Goal: Find specific page/section: Find specific page/section

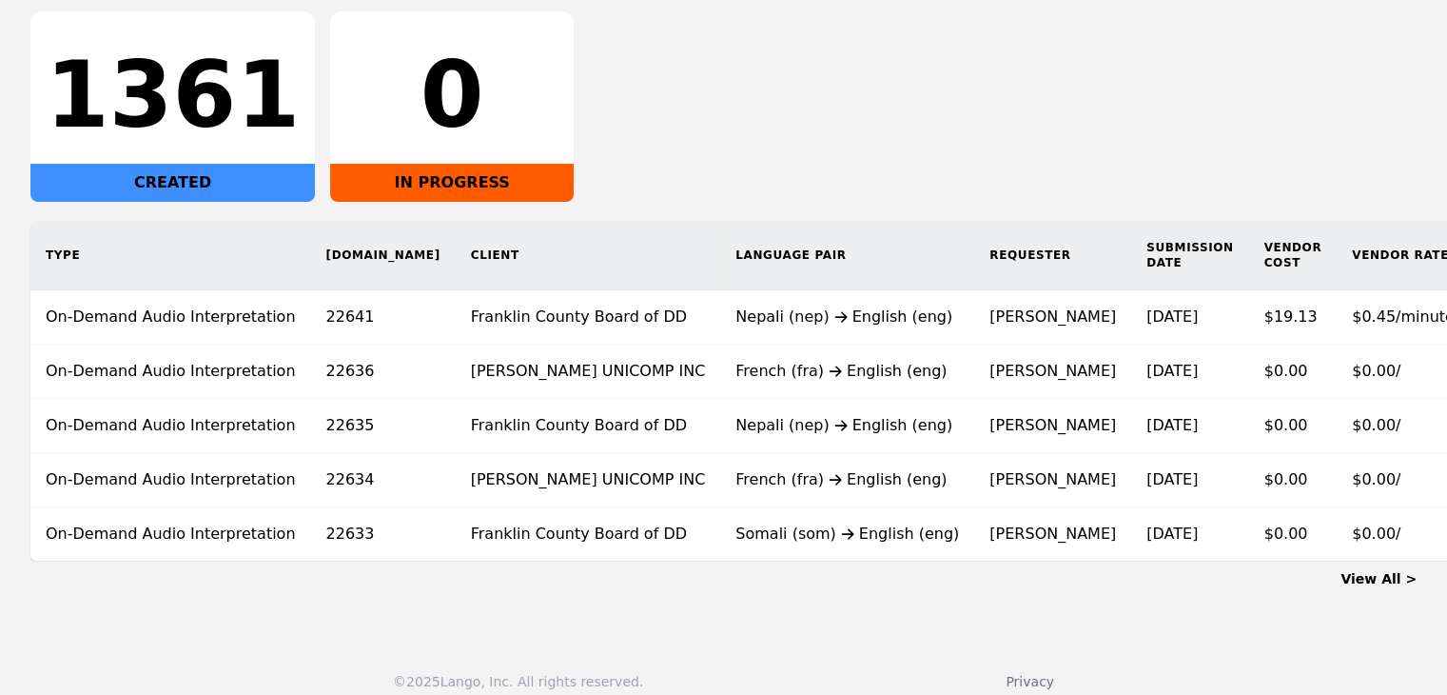
scroll to position [326, 0]
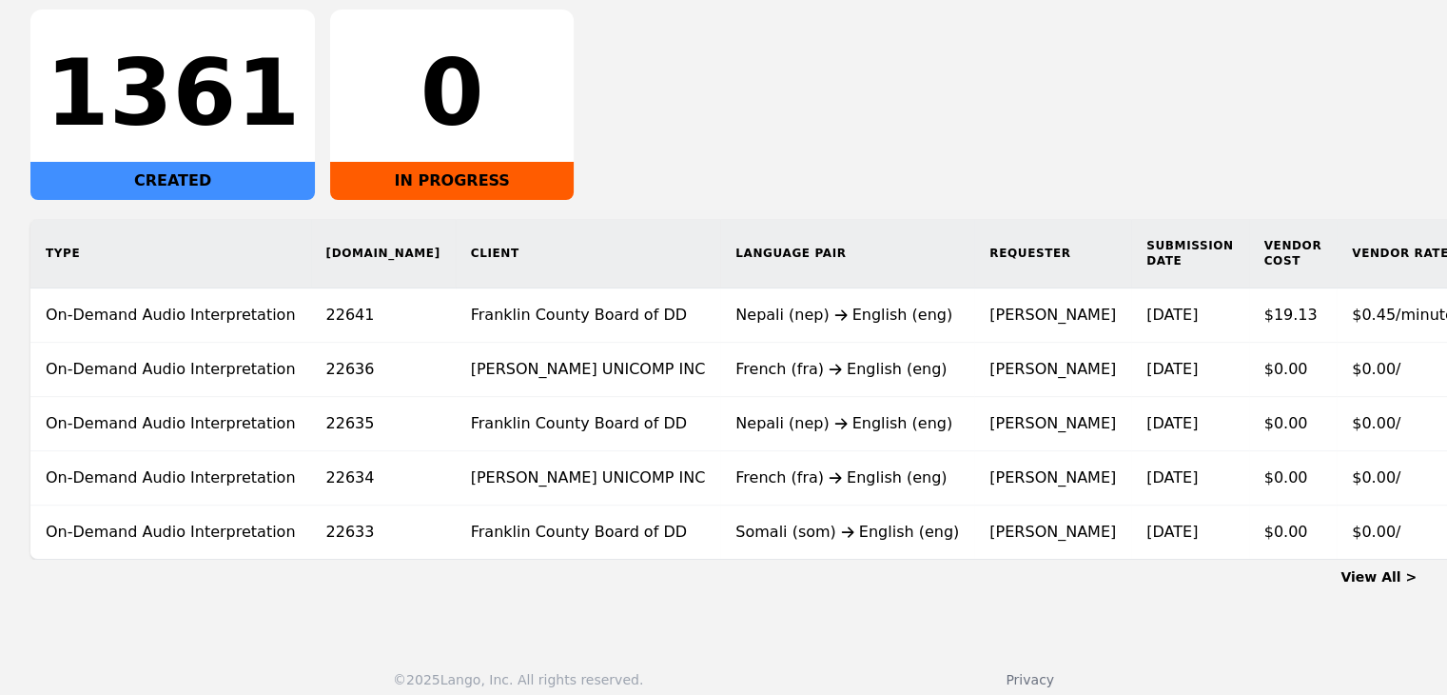
click at [1375, 569] on link "View All >" at bounding box center [1379, 576] width 76 height 15
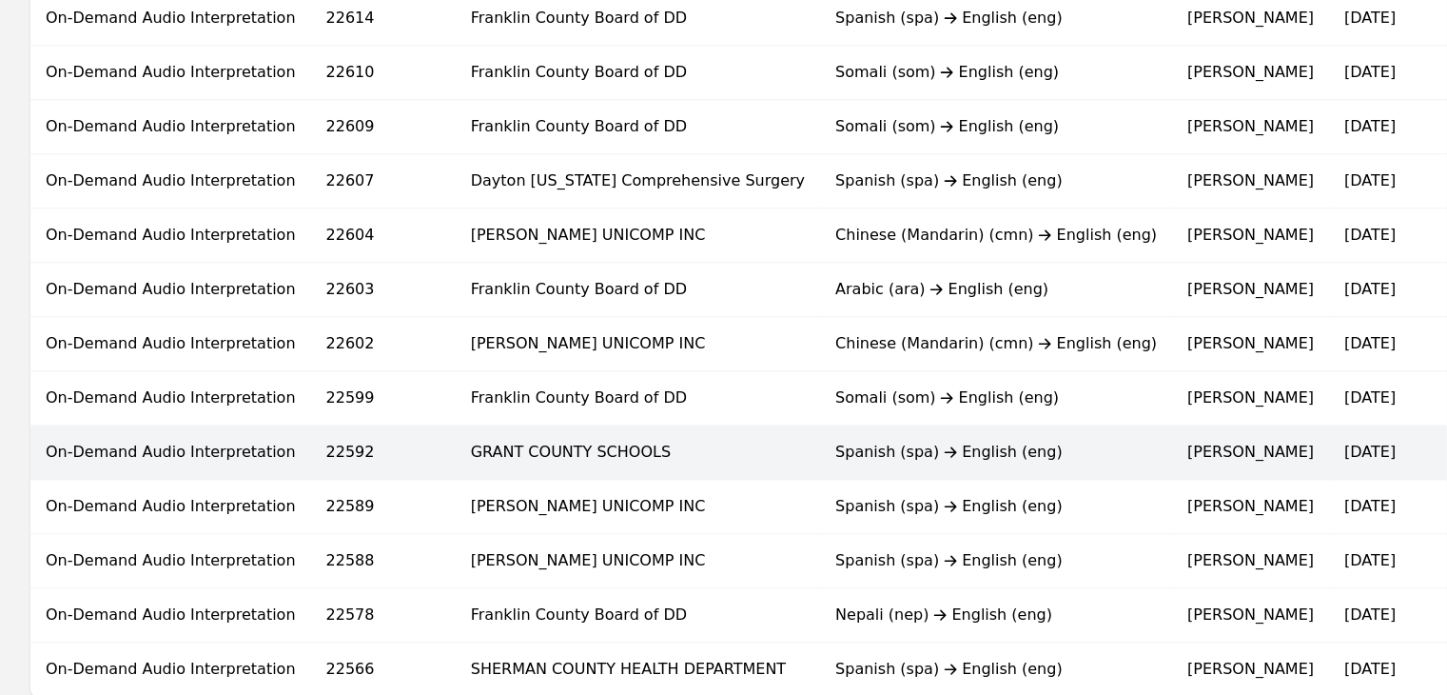
scroll to position [1047, 0]
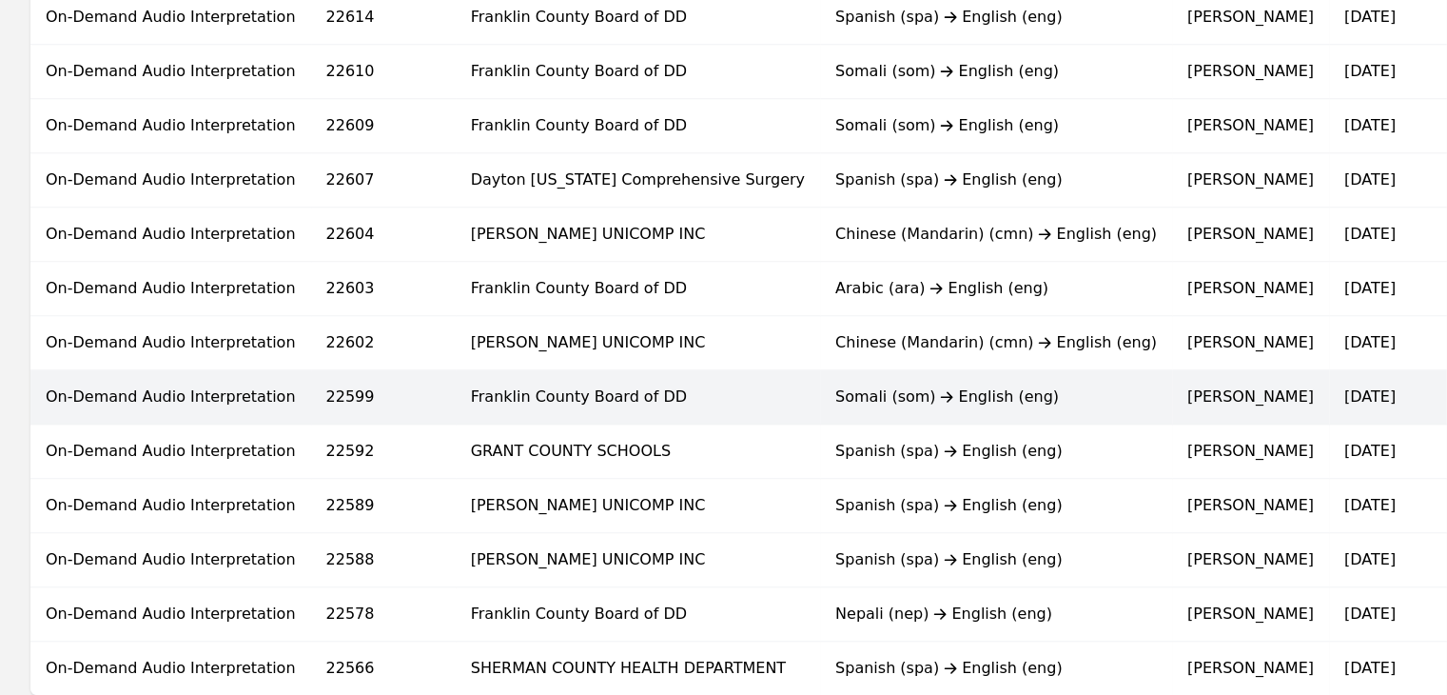
click at [853, 380] on td "Somali (som) English (eng)" at bounding box center [996, 397] width 352 height 54
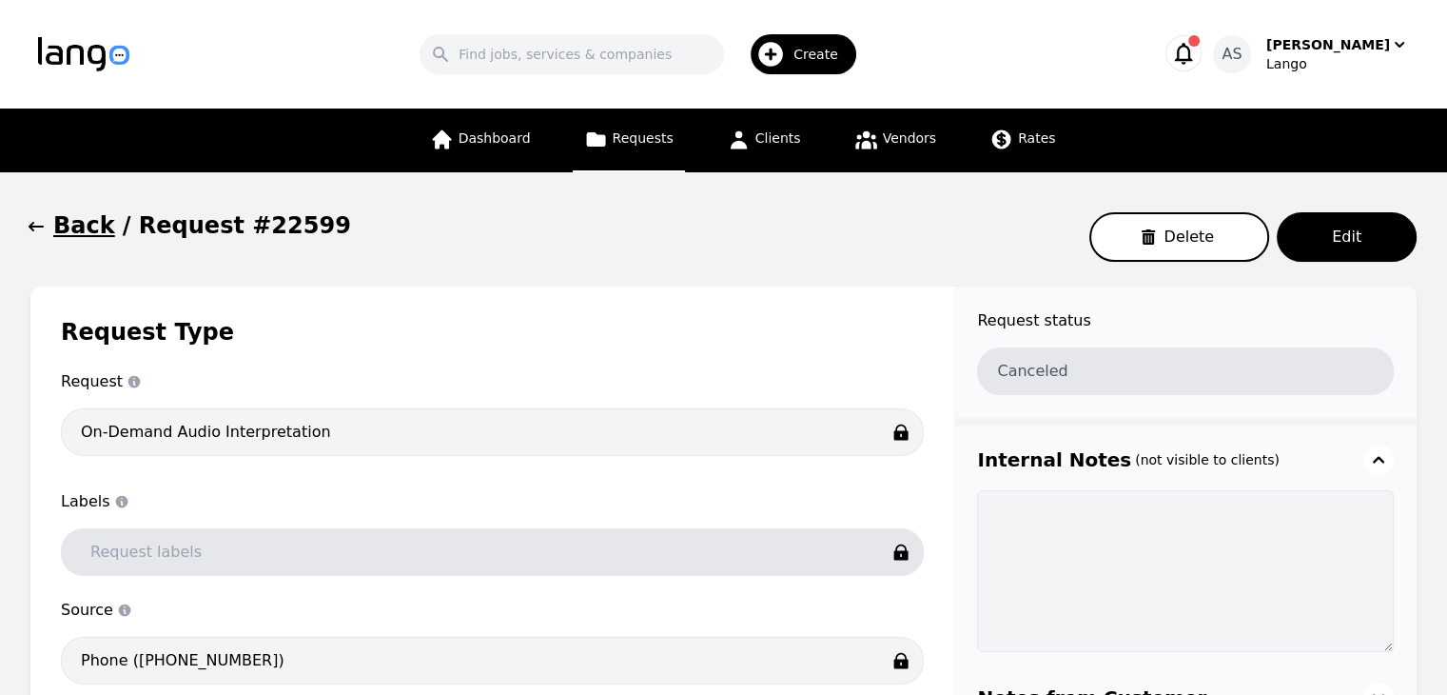
click at [49, 229] on button "Back" at bounding box center [72, 225] width 85 height 30
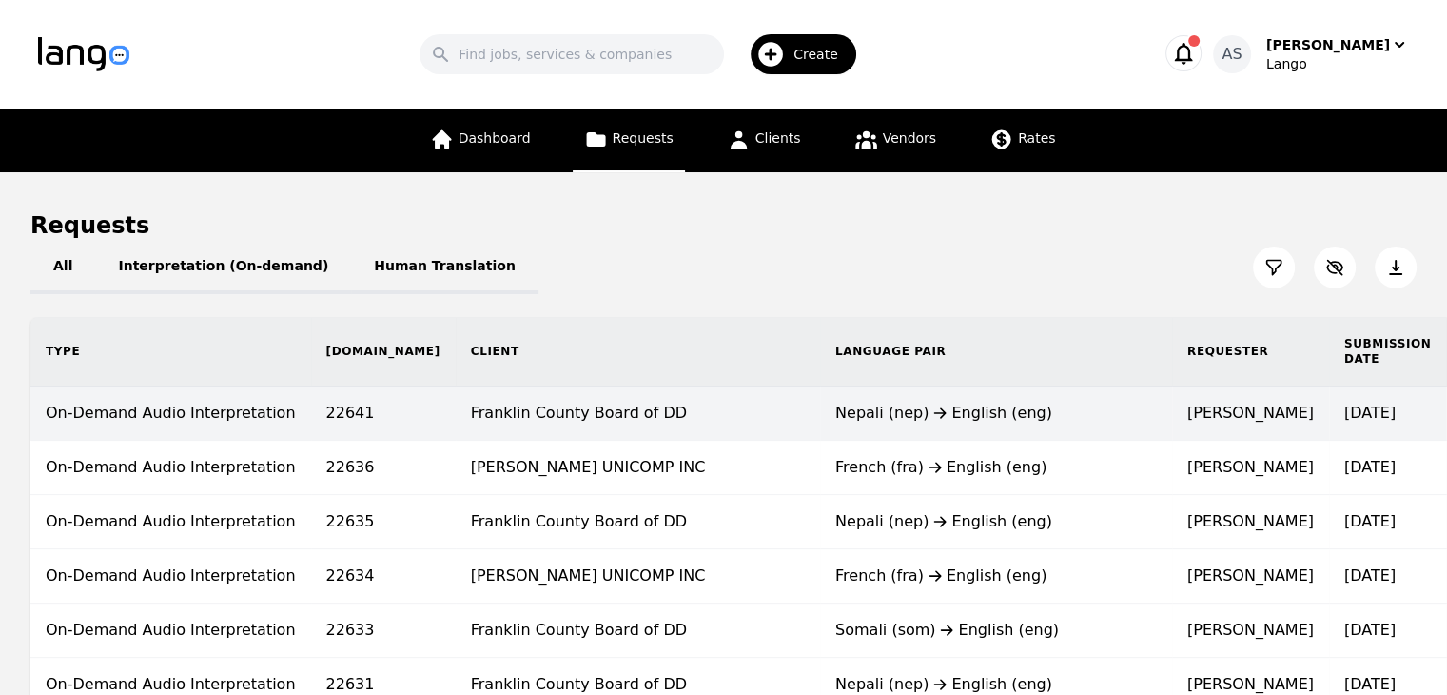
click at [669, 426] on td "Franklin County Board of DD" at bounding box center [638, 413] width 364 height 54
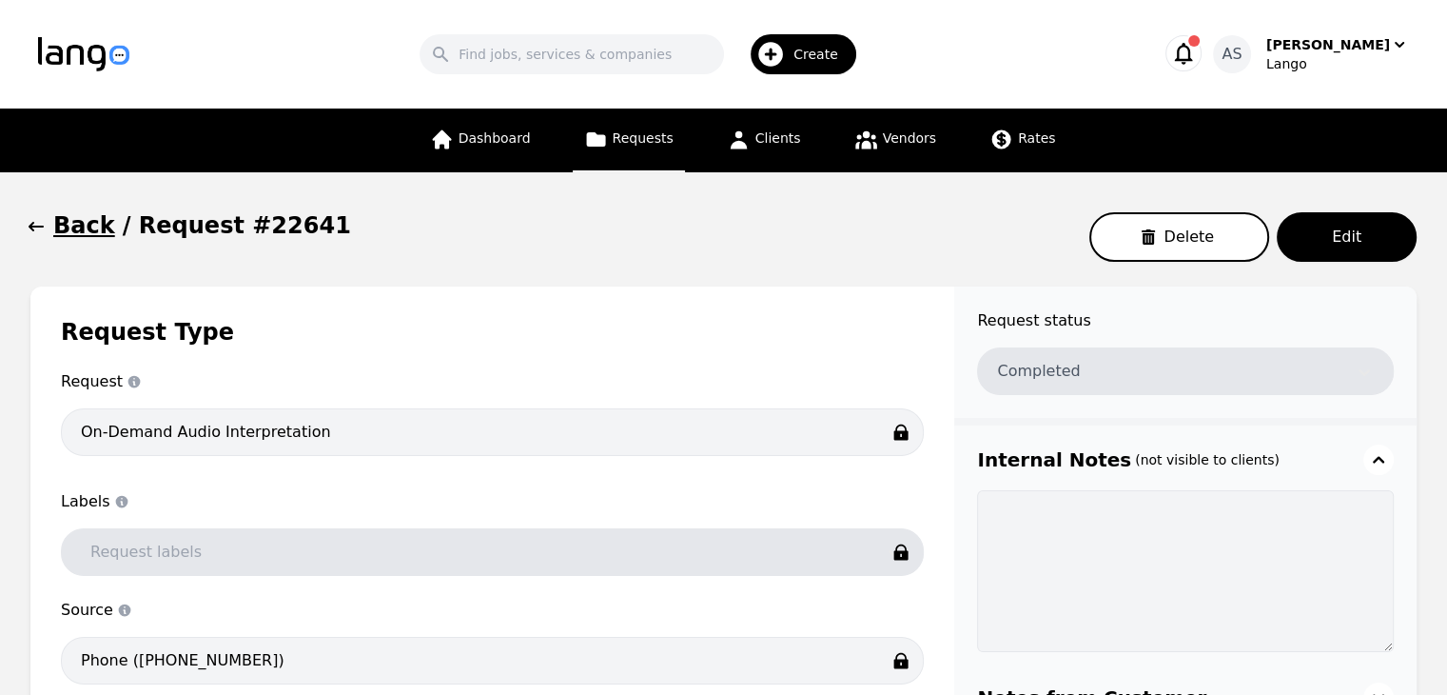
click at [40, 230] on icon "button" at bounding box center [36, 226] width 19 height 19
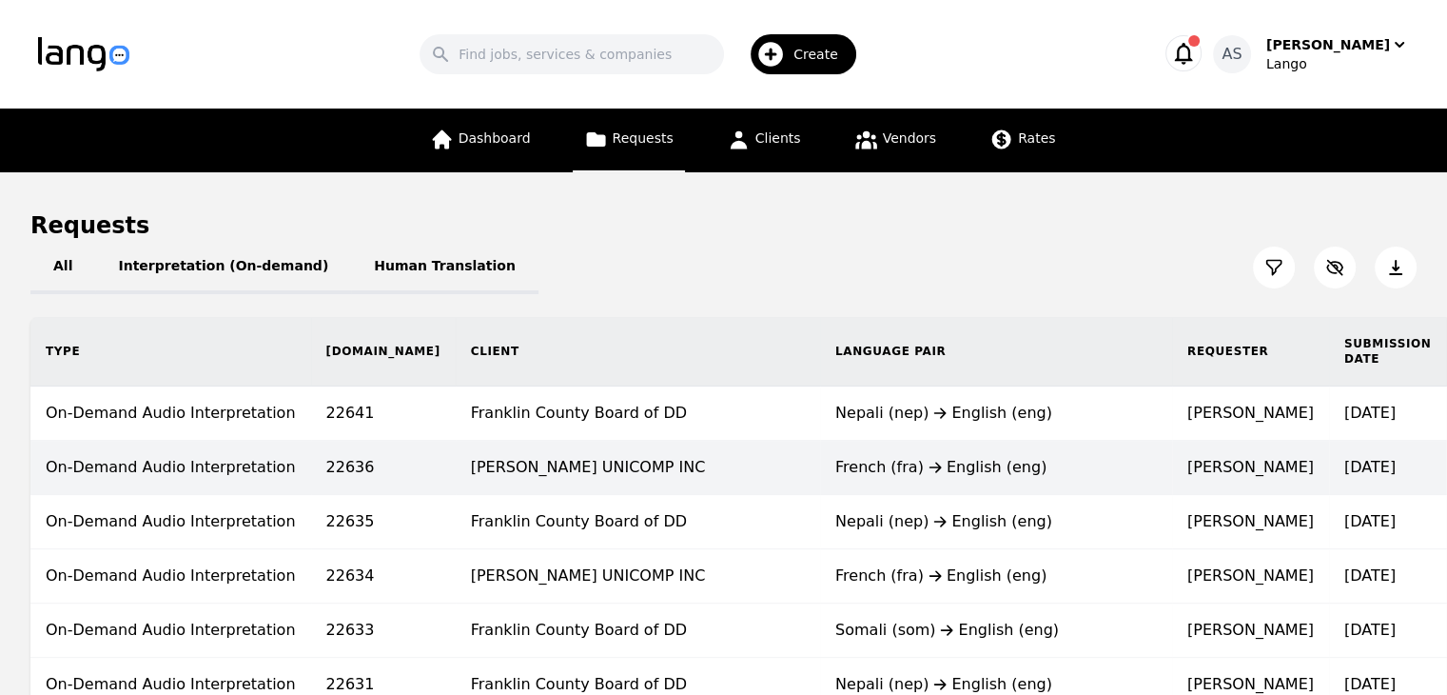
click at [820, 480] on td "French (fra) English (eng)" at bounding box center [996, 468] width 352 height 54
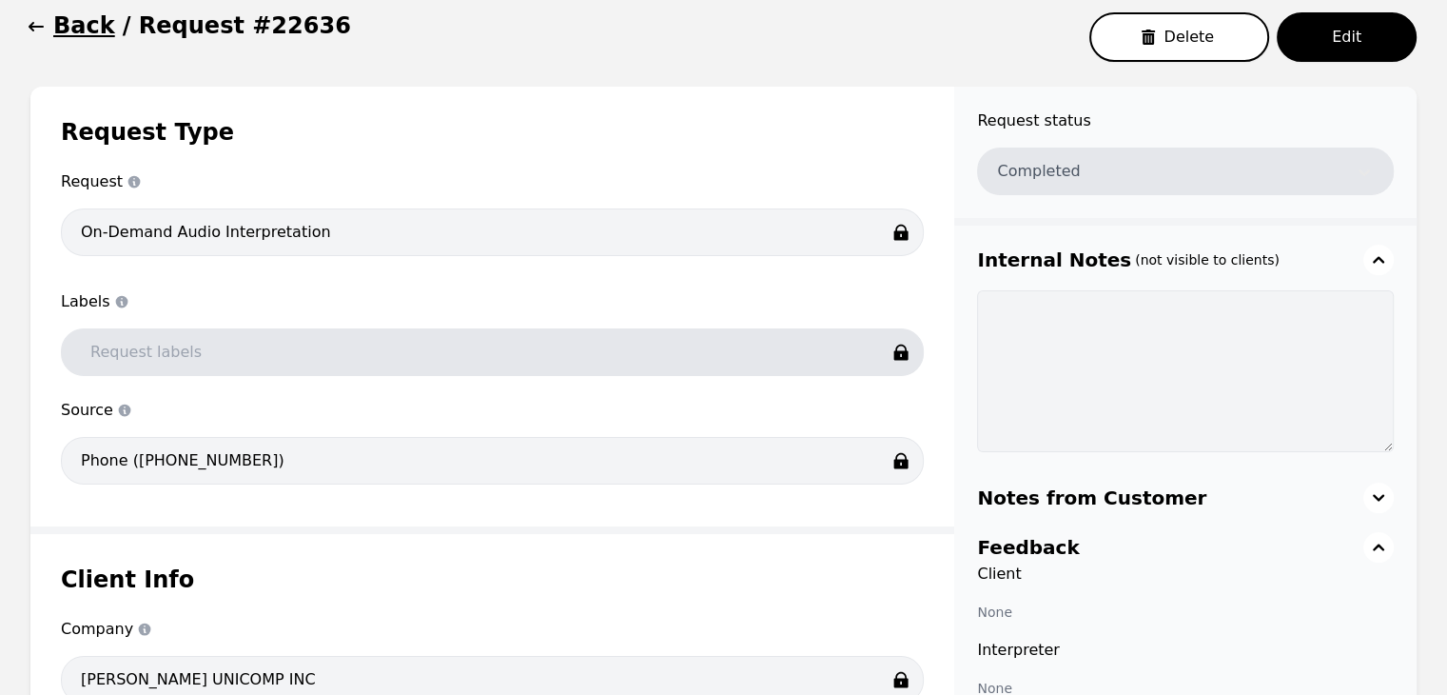
scroll to position [91, 0]
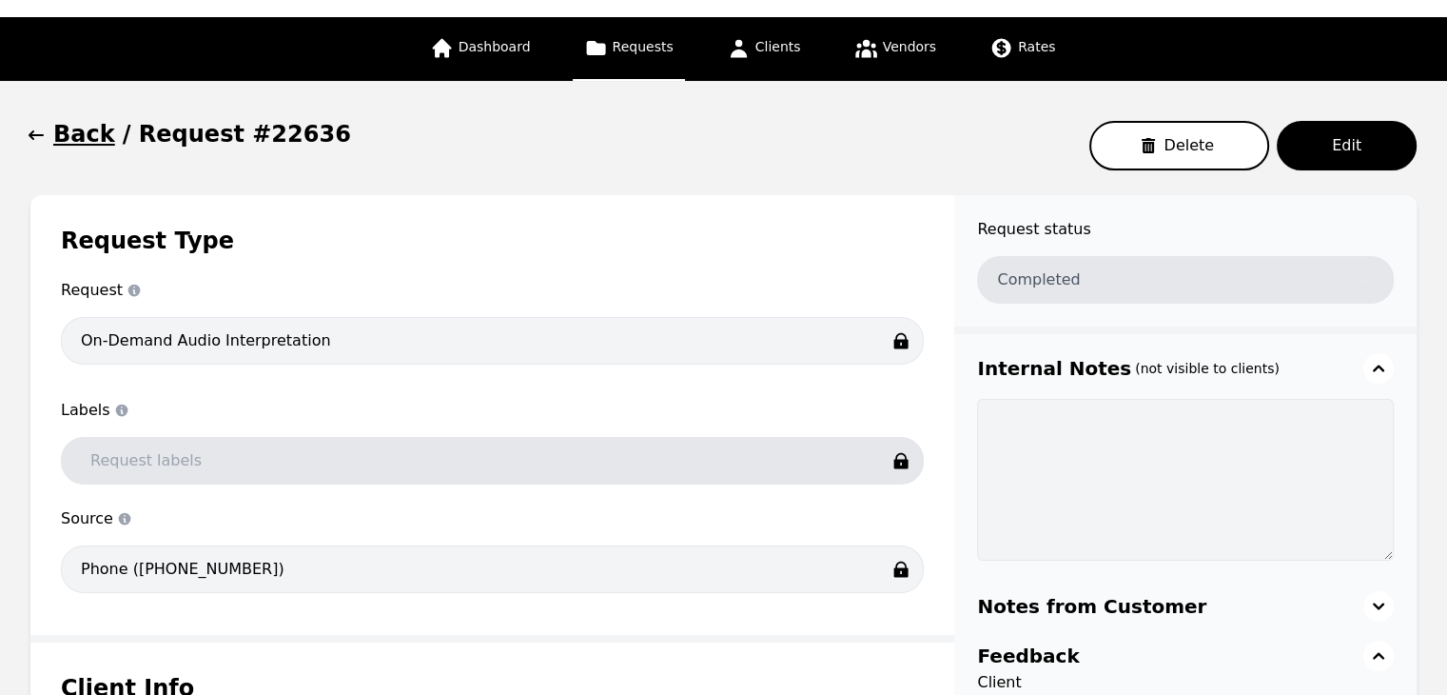
click at [44, 142] on icon "button" at bounding box center [36, 135] width 19 height 19
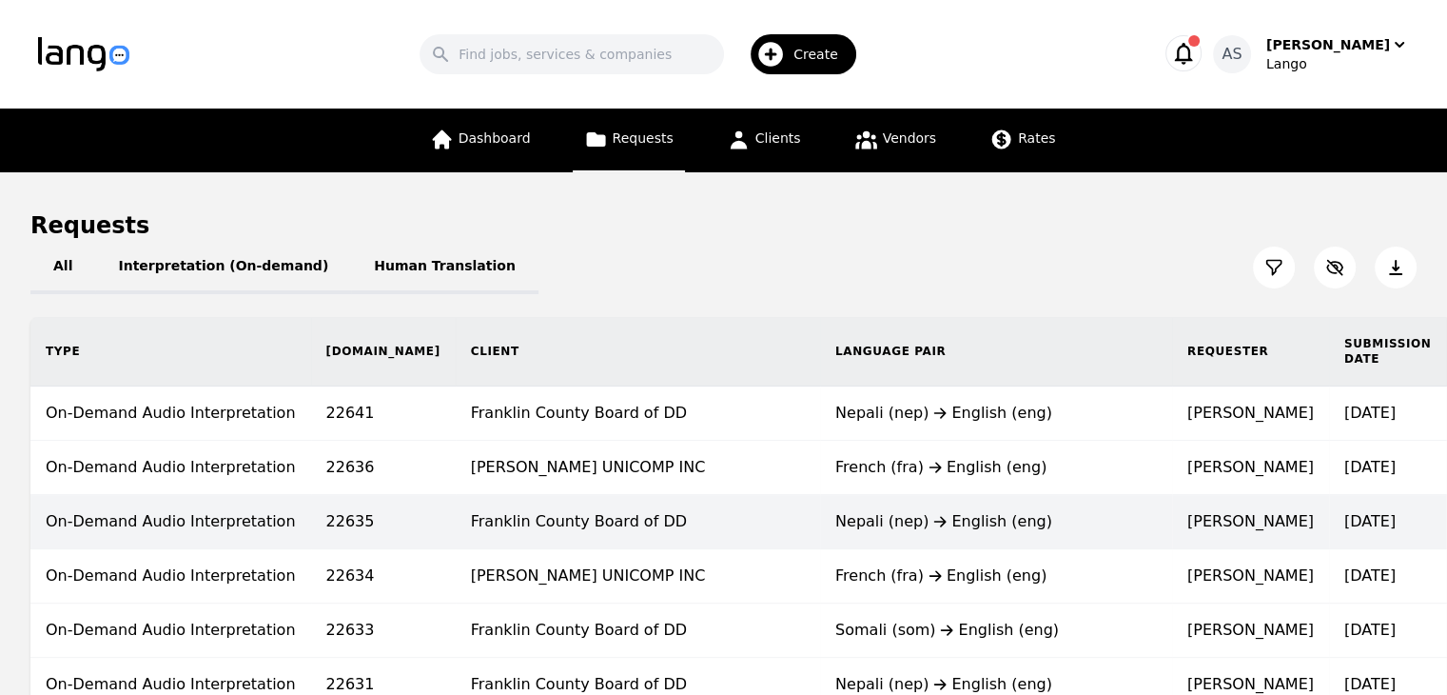
click at [820, 534] on td "Nepali (nep) English (eng)" at bounding box center [996, 522] width 352 height 54
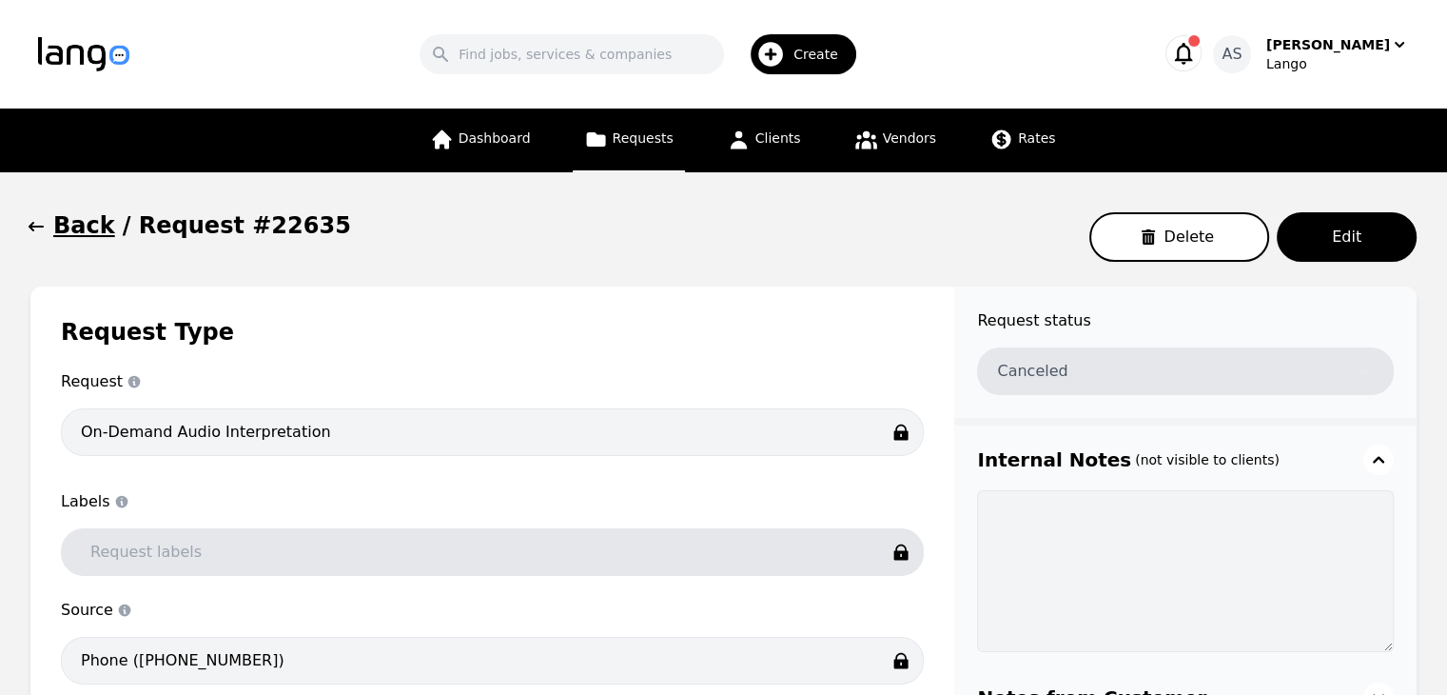
click at [49, 220] on button "Back" at bounding box center [72, 225] width 85 height 30
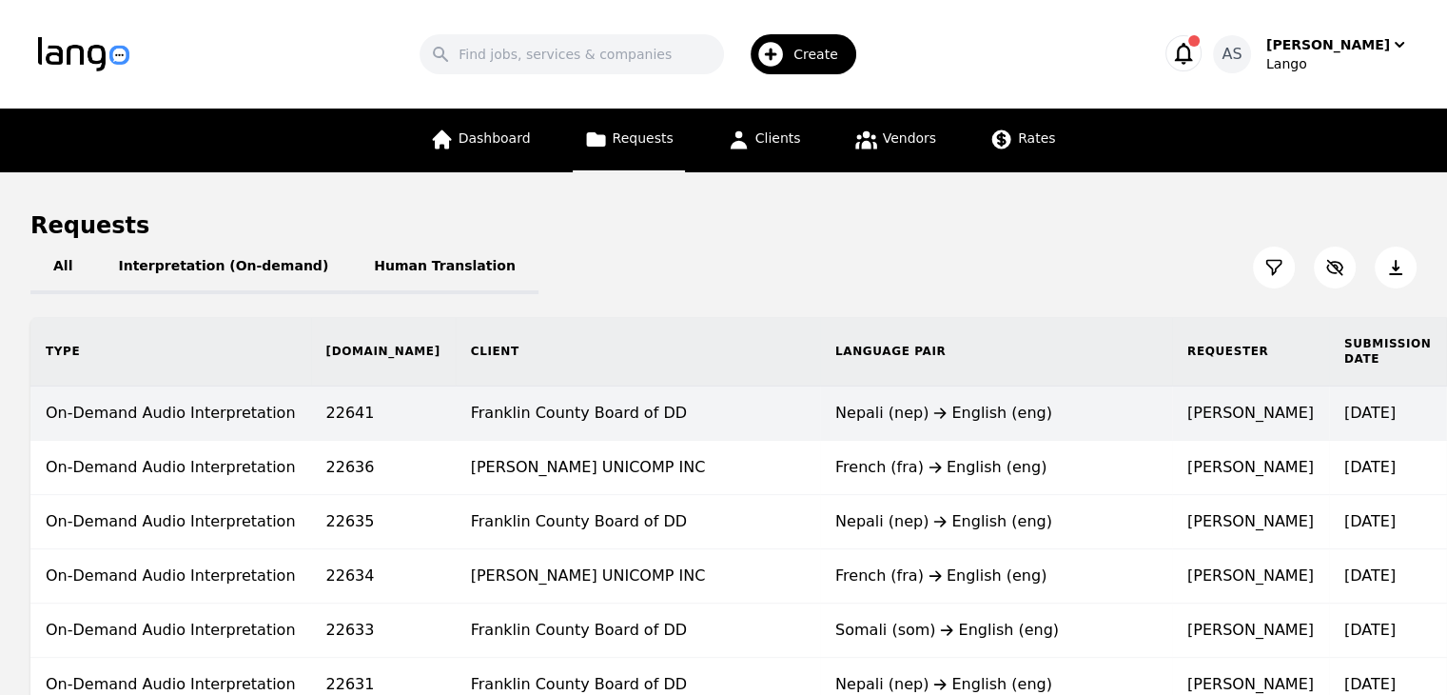
click at [835, 420] on div "Nepali (nep) English (eng)" at bounding box center [996, 413] width 322 height 23
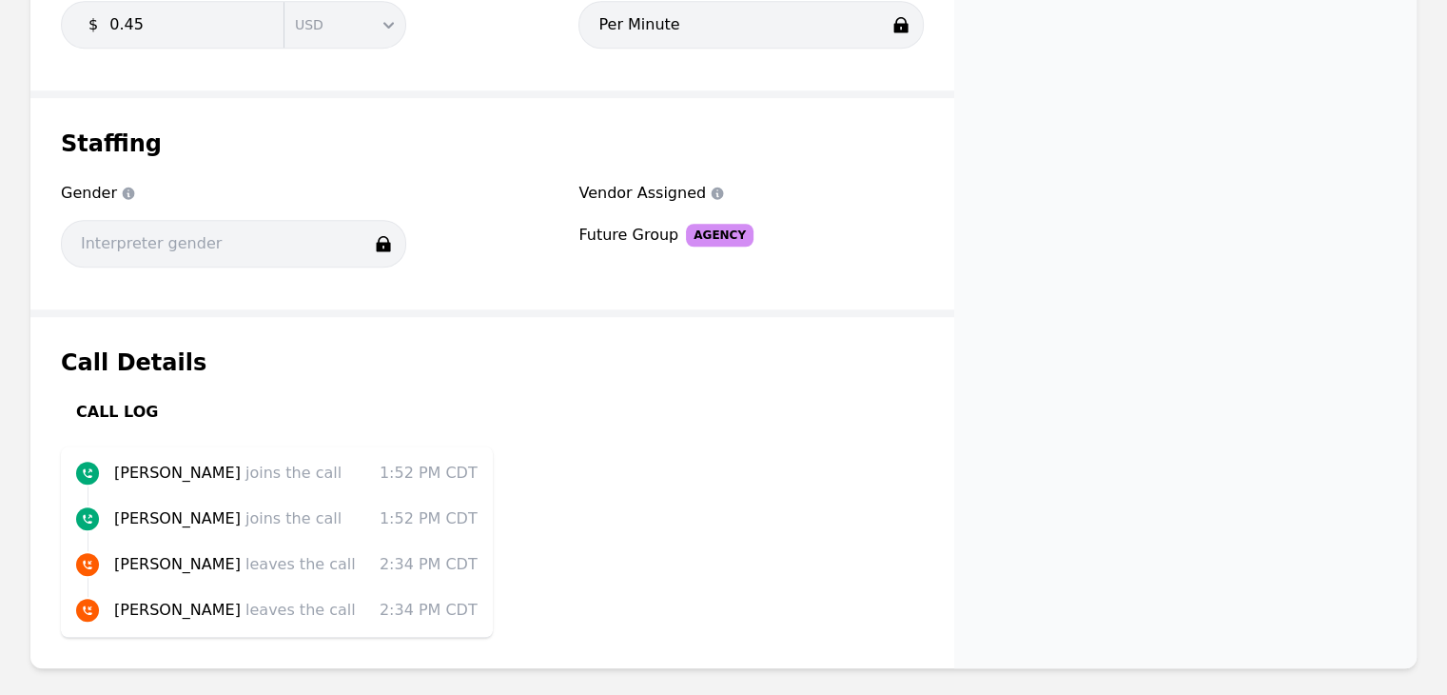
scroll to position [1519, 0]
drag, startPoint x: 583, startPoint y: 230, endPoint x: 708, endPoint y: 240, distance: 125.0
click at [708, 240] on div "Future Group Agency" at bounding box center [750, 235] width 345 height 23
click at [727, 252] on div "Vendor Assigned Vendor Assigned Future Group Agency" at bounding box center [750, 230] width 345 height 97
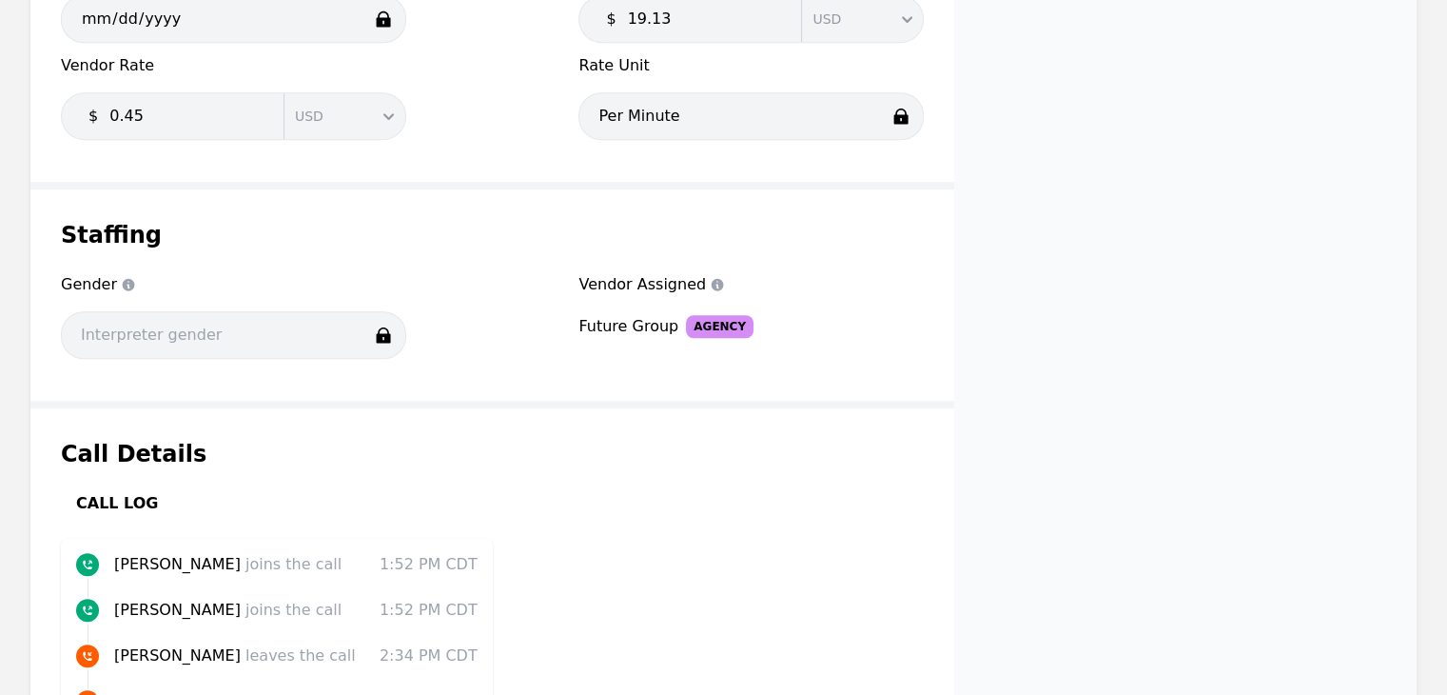
scroll to position [1614, 0]
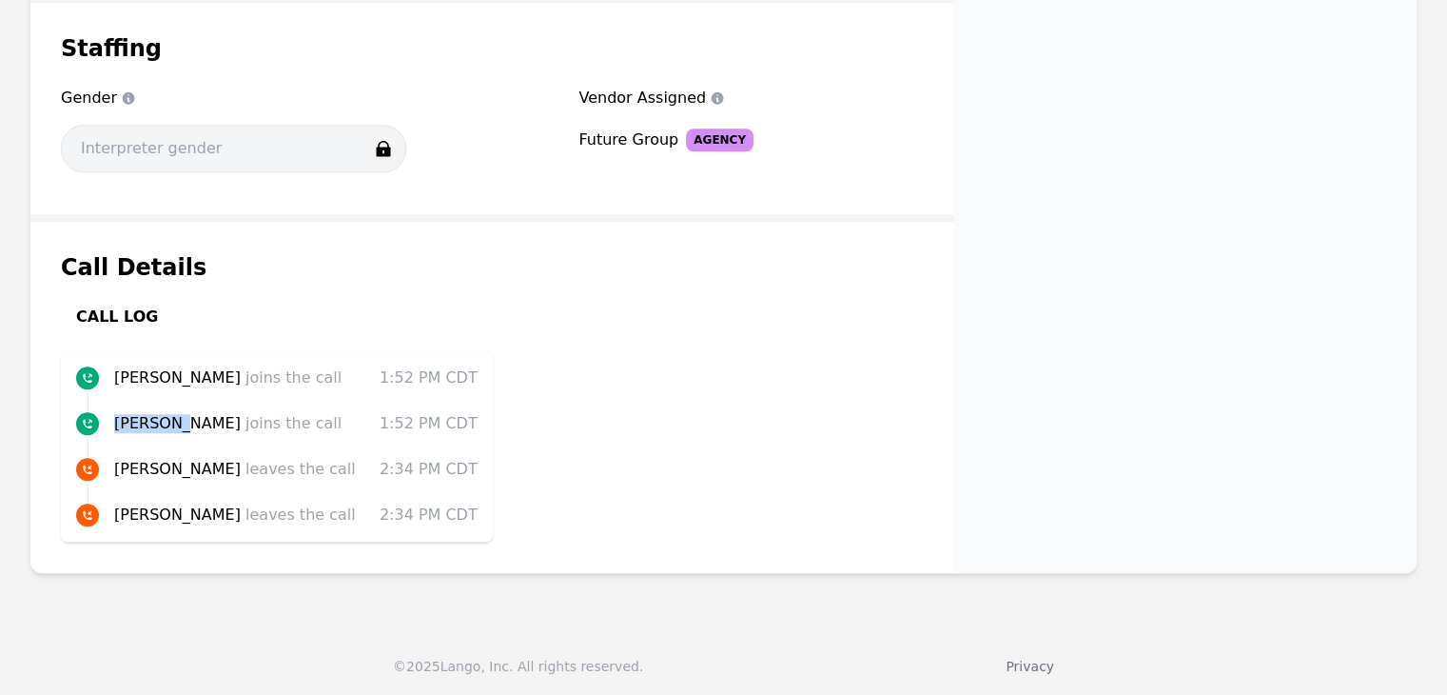
drag, startPoint x: 117, startPoint y: 420, endPoint x: 172, endPoint y: 412, distance: 55.7
click at [172, 414] on span "[PERSON_NAME]" at bounding box center [177, 423] width 127 height 18
click at [643, 359] on div "Call Details Call Log [PERSON_NAME] joins the call 1:52 PM CDT [PERSON_NAME] jo…" at bounding box center [492, 397] width 924 height 351
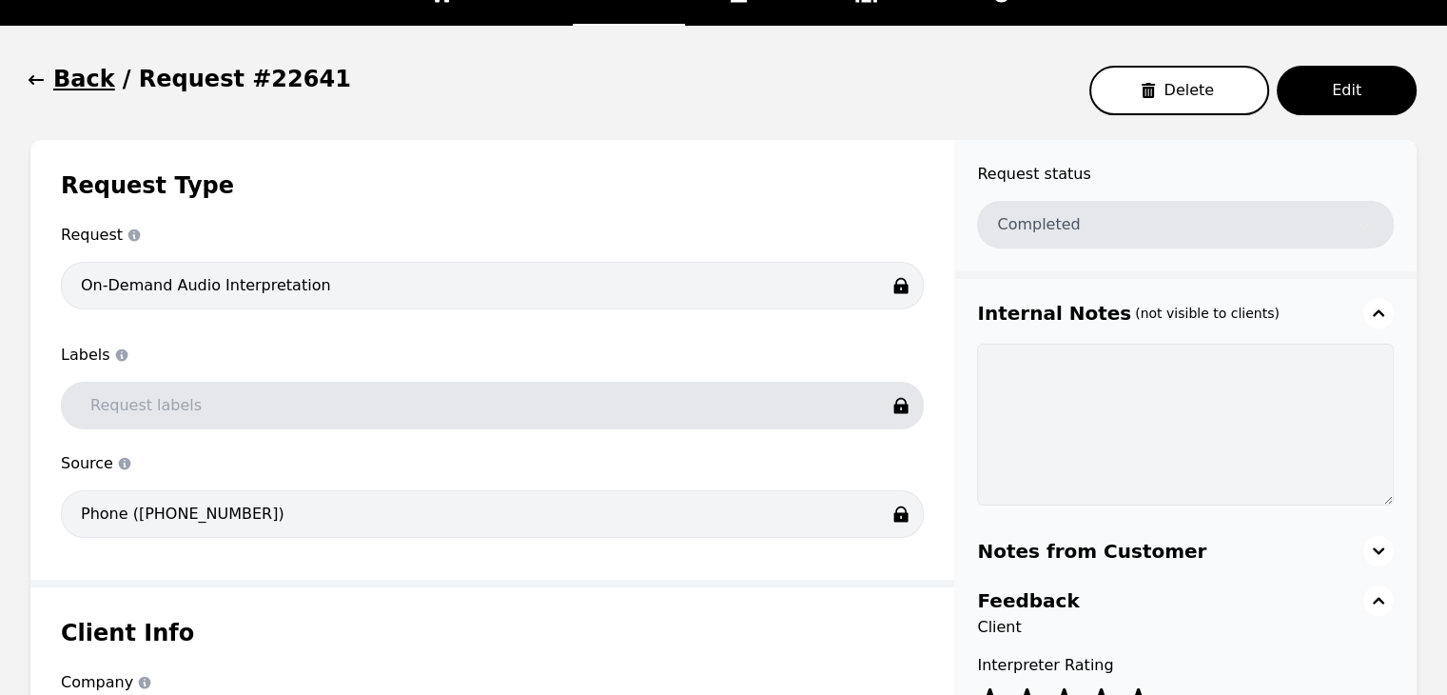
scroll to position [91, 0]
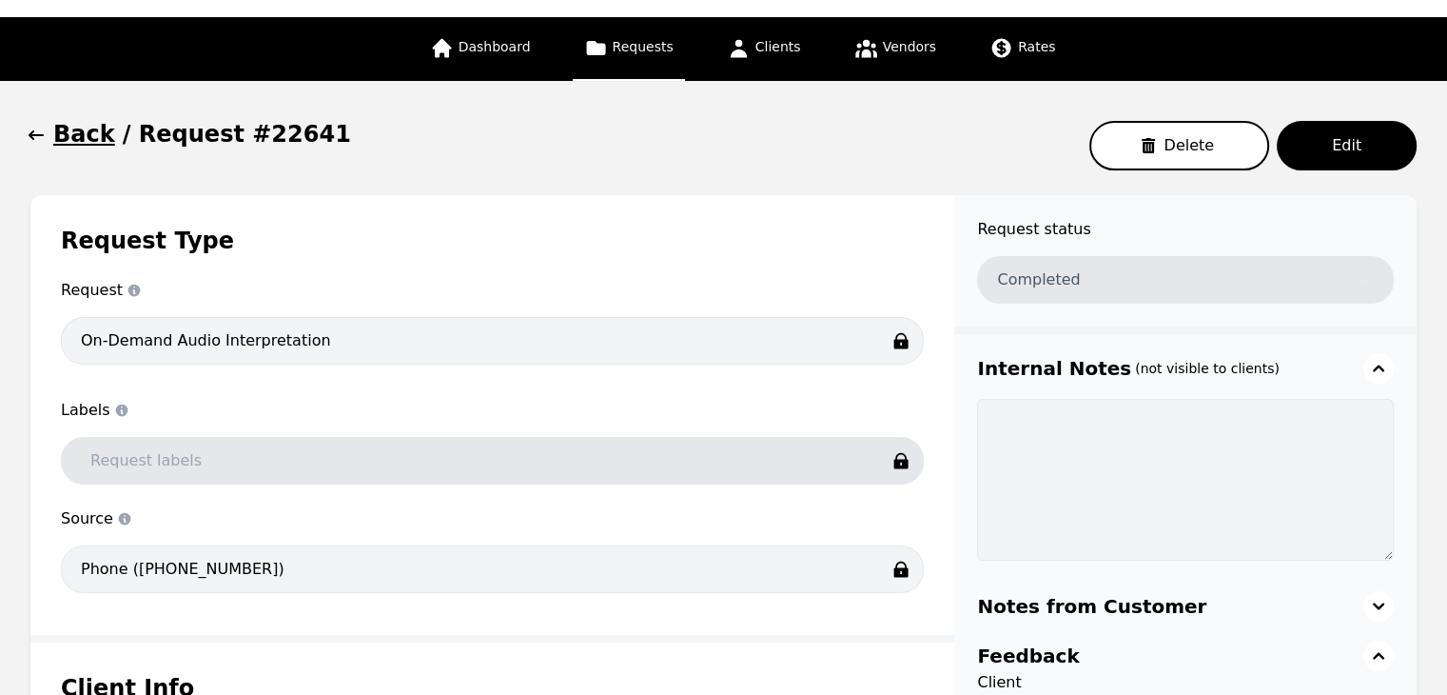
click at [34, 131] on icon "button" at bounding box center [36, 135] width 19 height 19
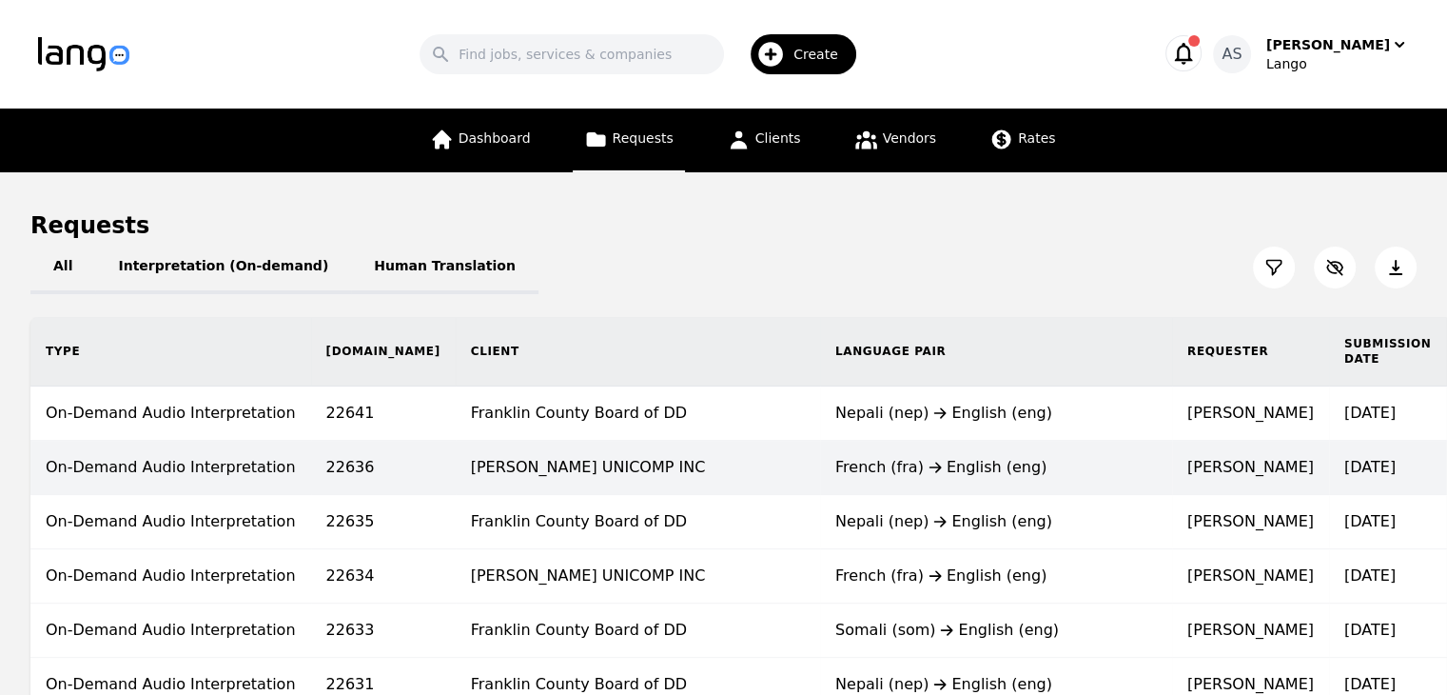
click at [835, 471] on div "French (fra) English (eng)" at bounding box center [996, 467] width 322 height 23
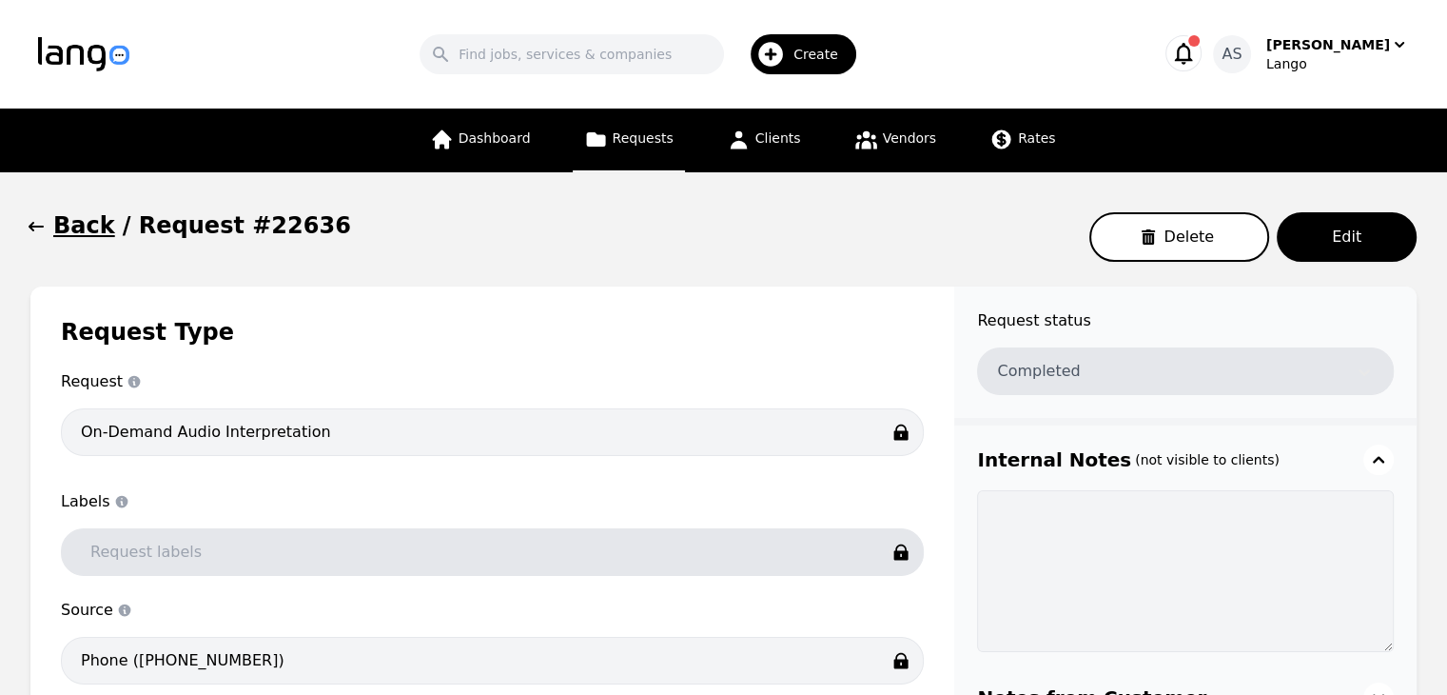
click at [39, 228] on icon "button" at bounding box center [36, 227] width 15 height 10
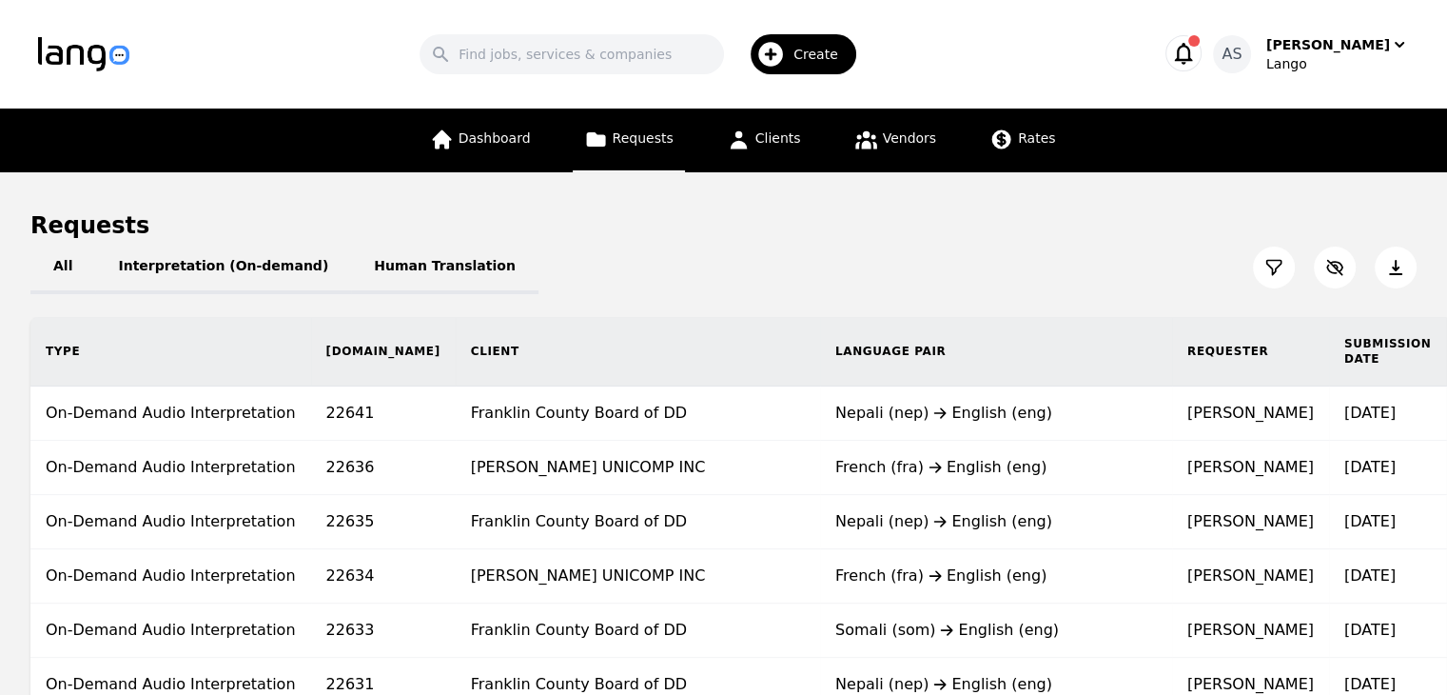
click at [1265, 267] on icon at bounding box center [1273, 267] width 19 height 19
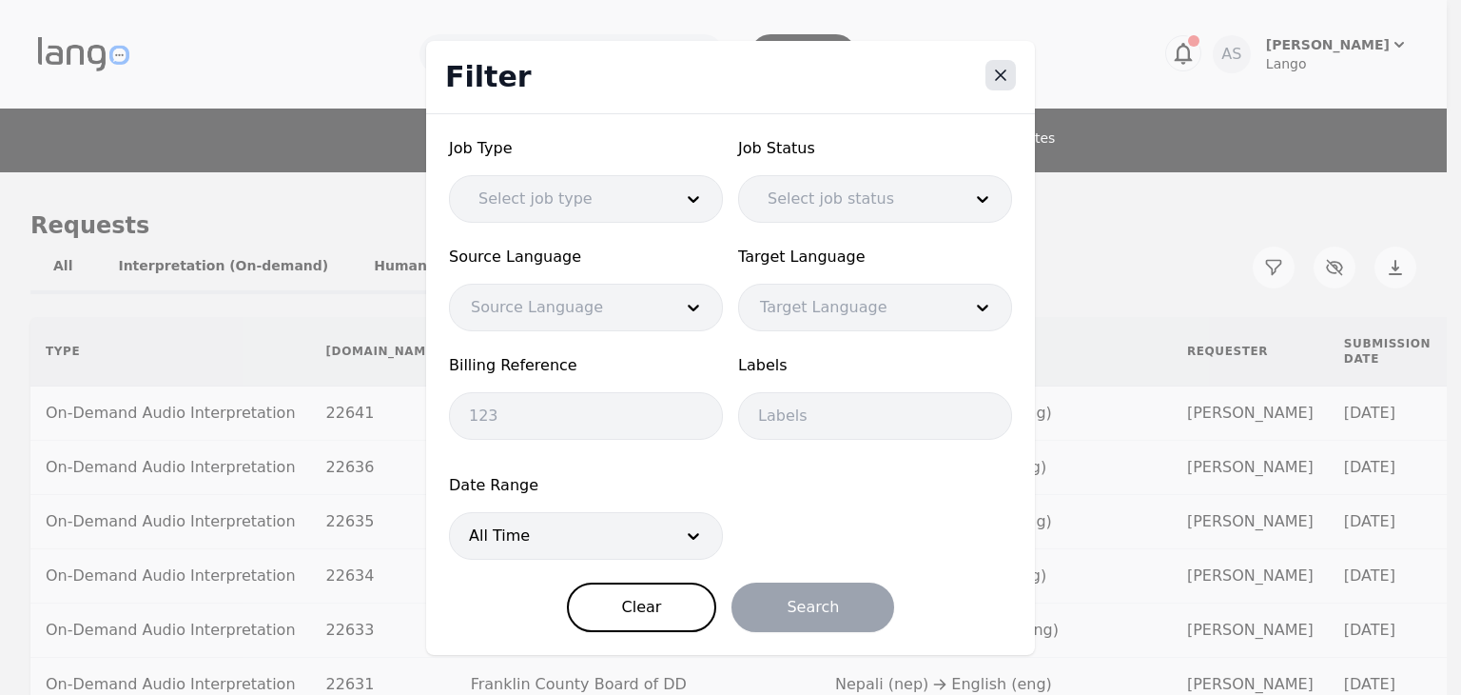
click at [998, 80] on icon "Close" at bounding box center [1000, 75] width 19 height 19
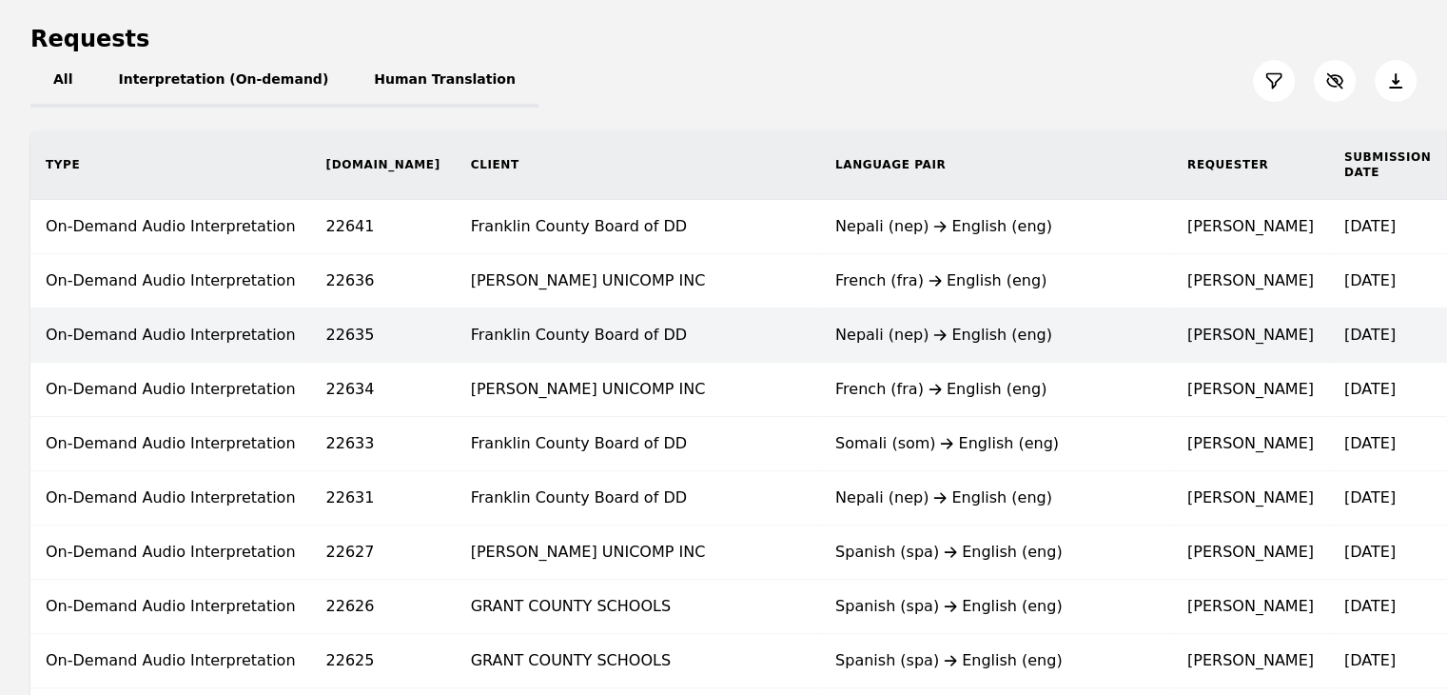
scroll to position [190, 0]
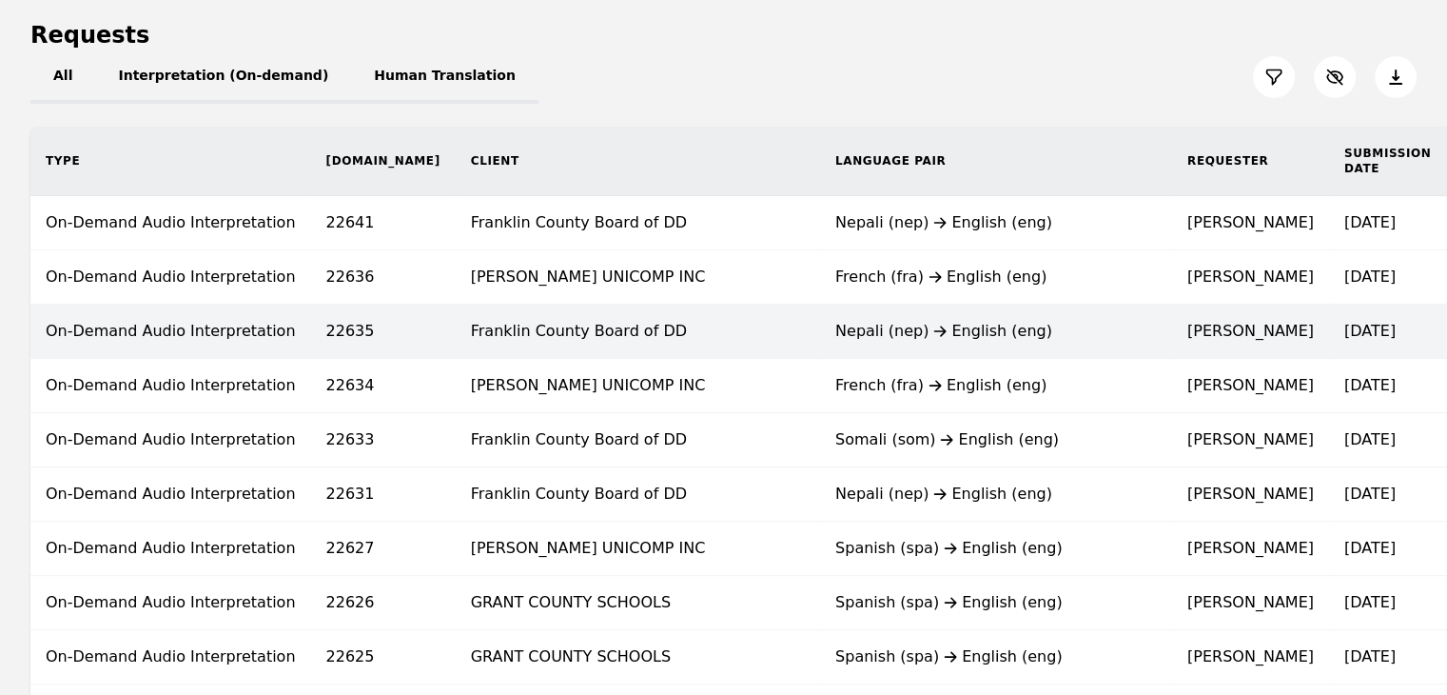
click at [820, 341] on td "Nepali (nep) English (eng)" at bounding box center [996, 331] width 352 height 54
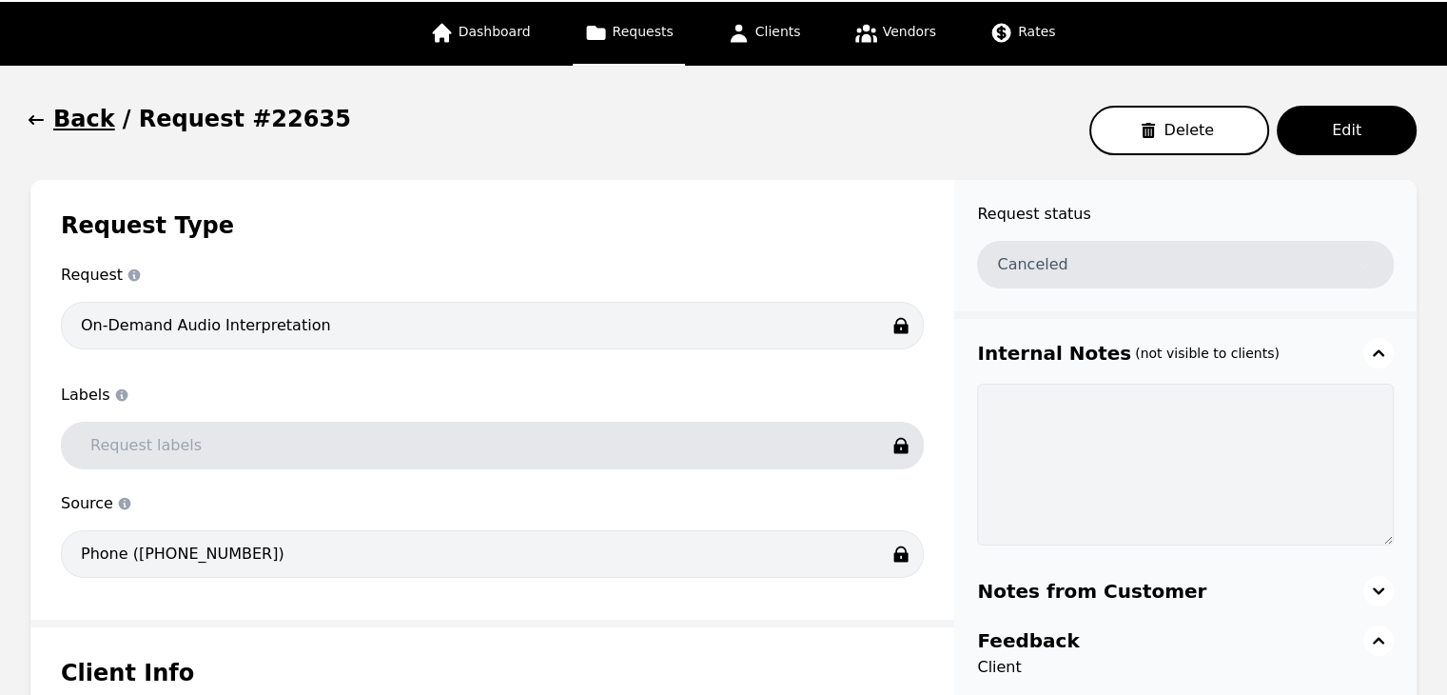
scroll to position [26, 0]
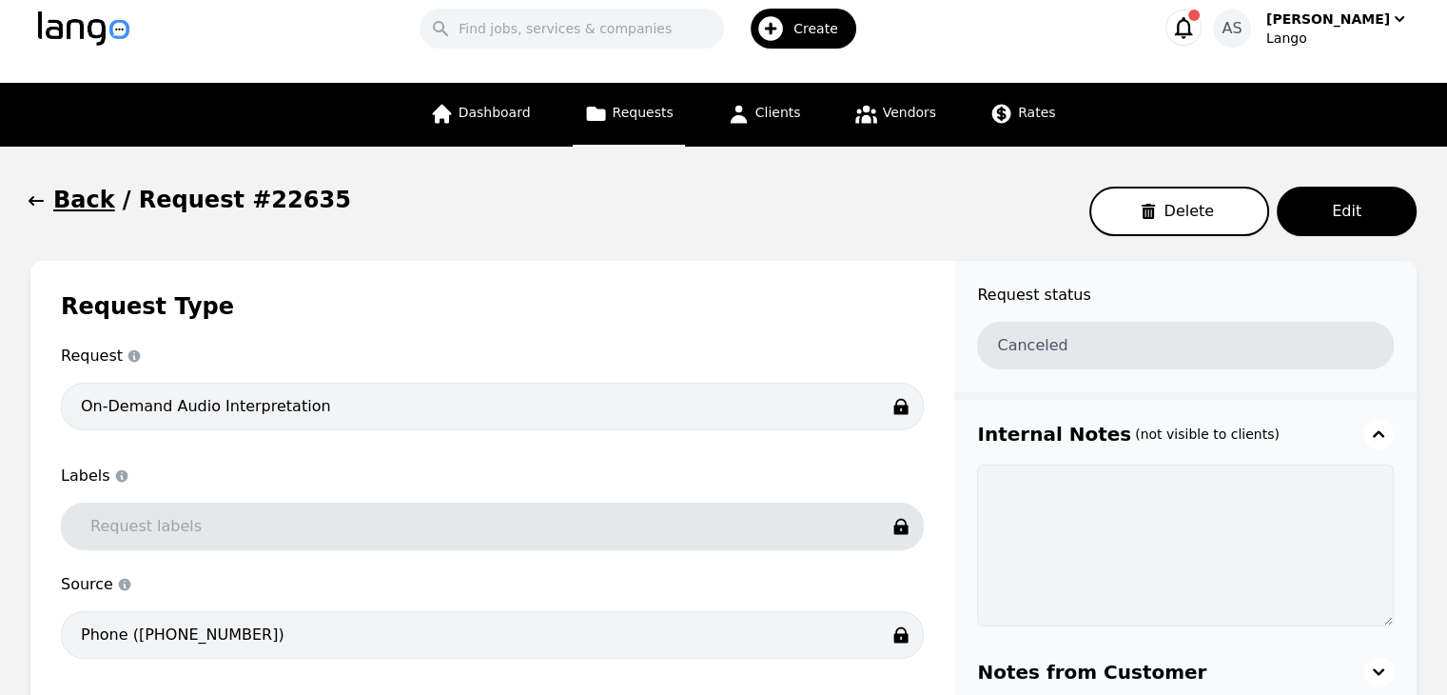
click at [38, 204] on icon "button" at bounding box center [36, 200] width 19 height 19
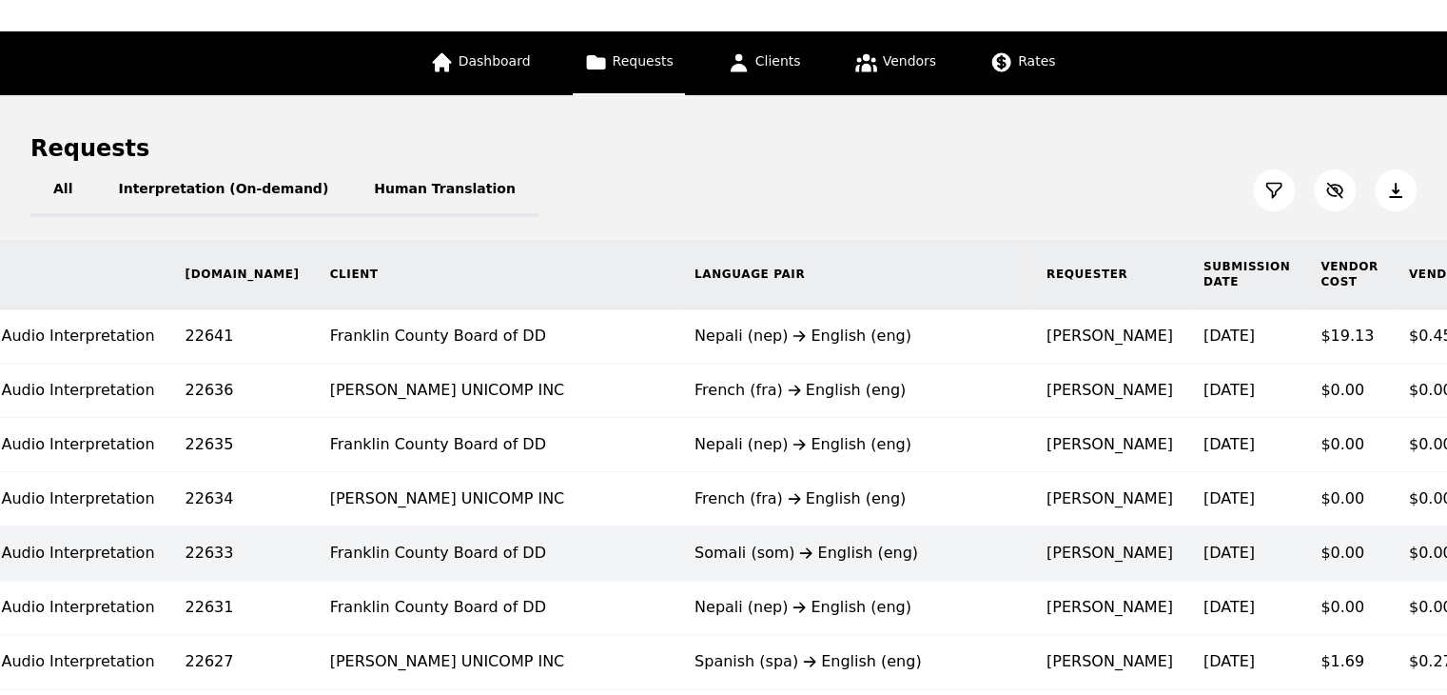
scroll to position [190, 0]
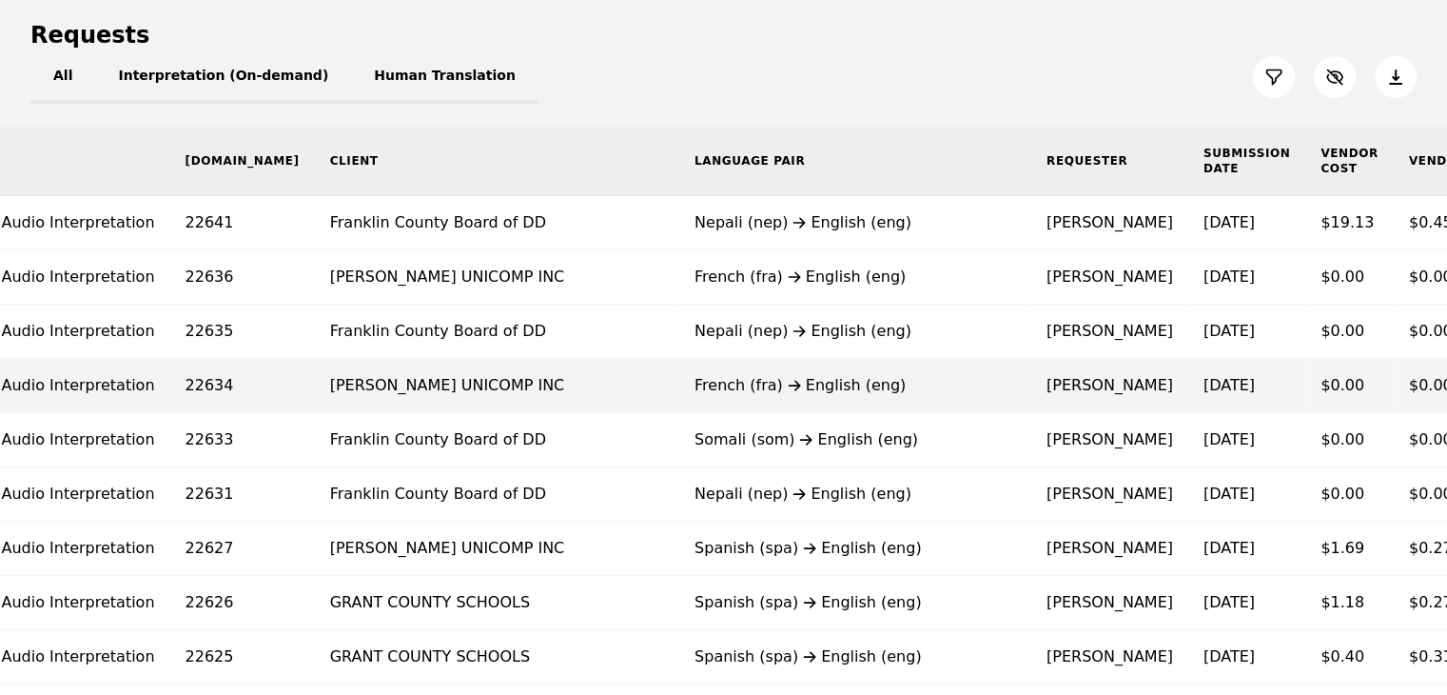
click at [695, 376] on div "French (fra) English (eng)" at bounding box center [856, 385] width 322 height 23
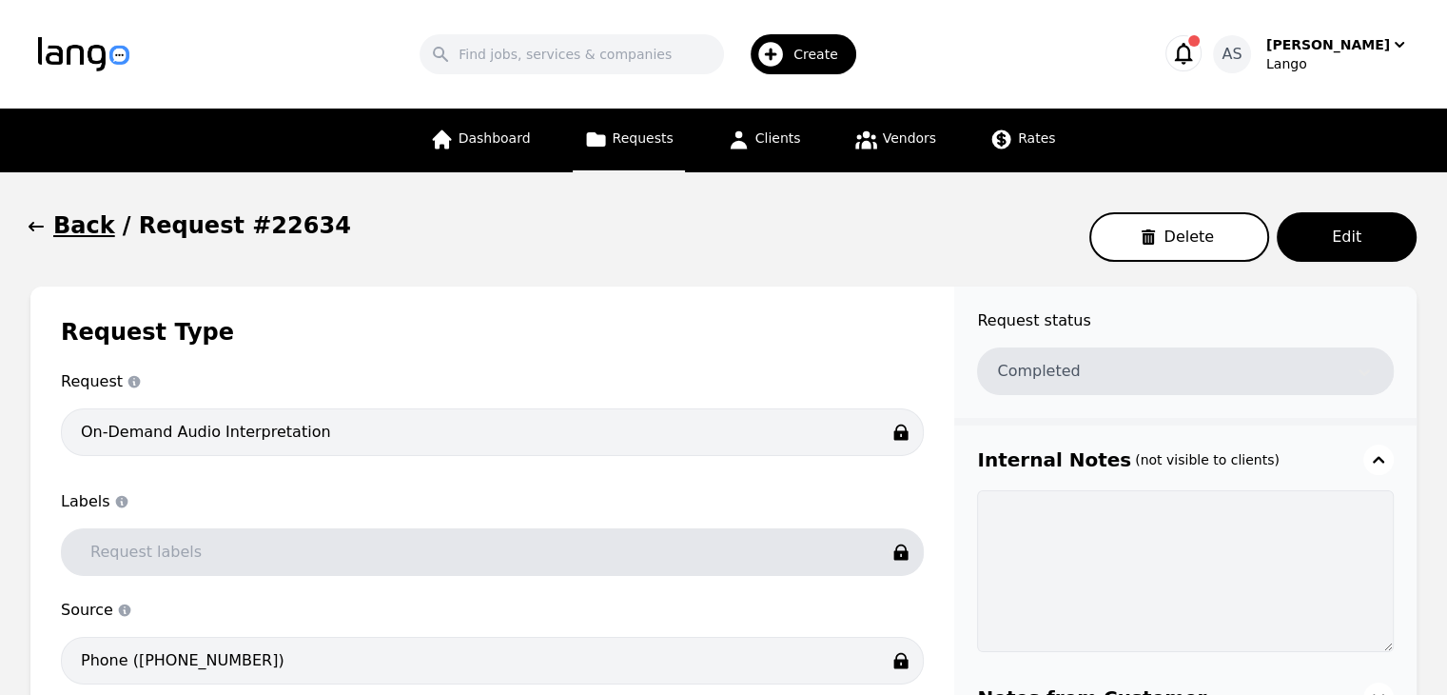
click at [37, 228] on icon "button" at bounding box center [36, 227] width 15 height 10
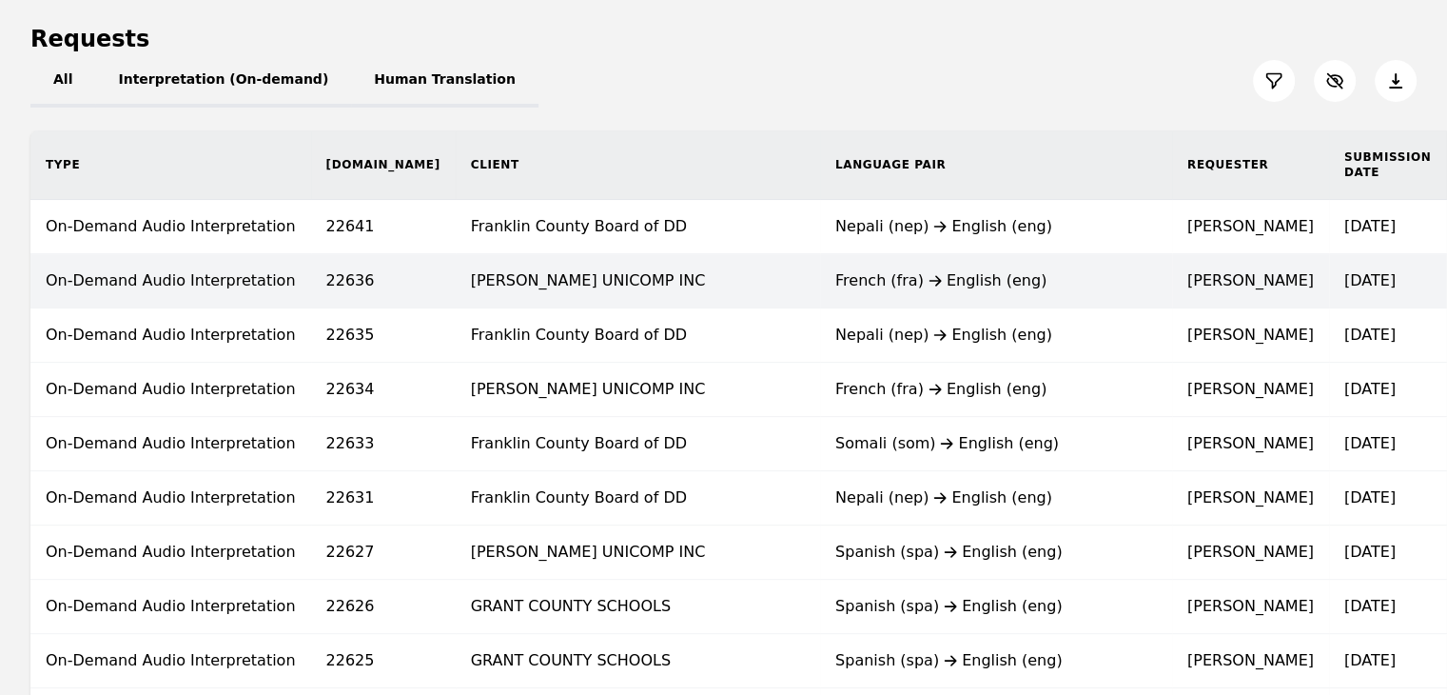
scroll to position [190, 0]
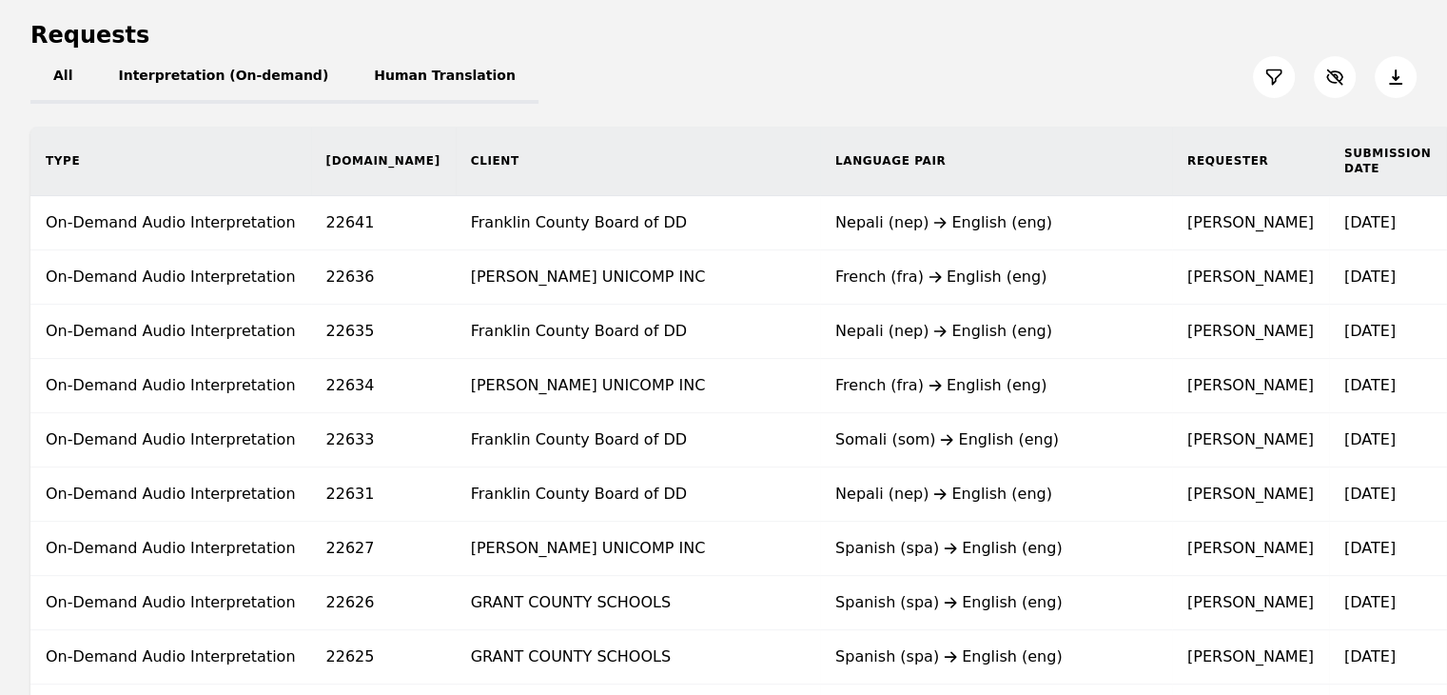
click at [835, 441] on div "Somali (som) English (eng)" at bounding box center [996, 439] width 322 height 23
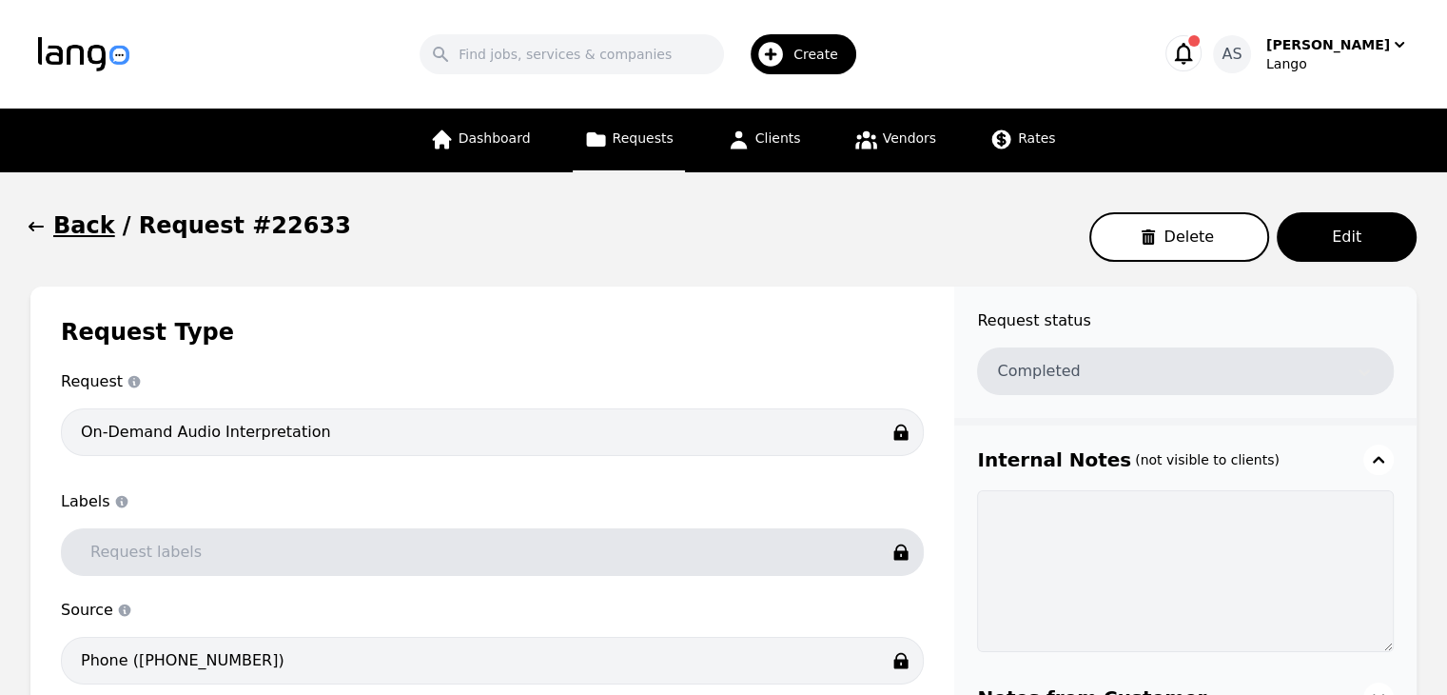
click at [49, 227] on button "Back" at bounding box center [72, 225] width 85 height 30
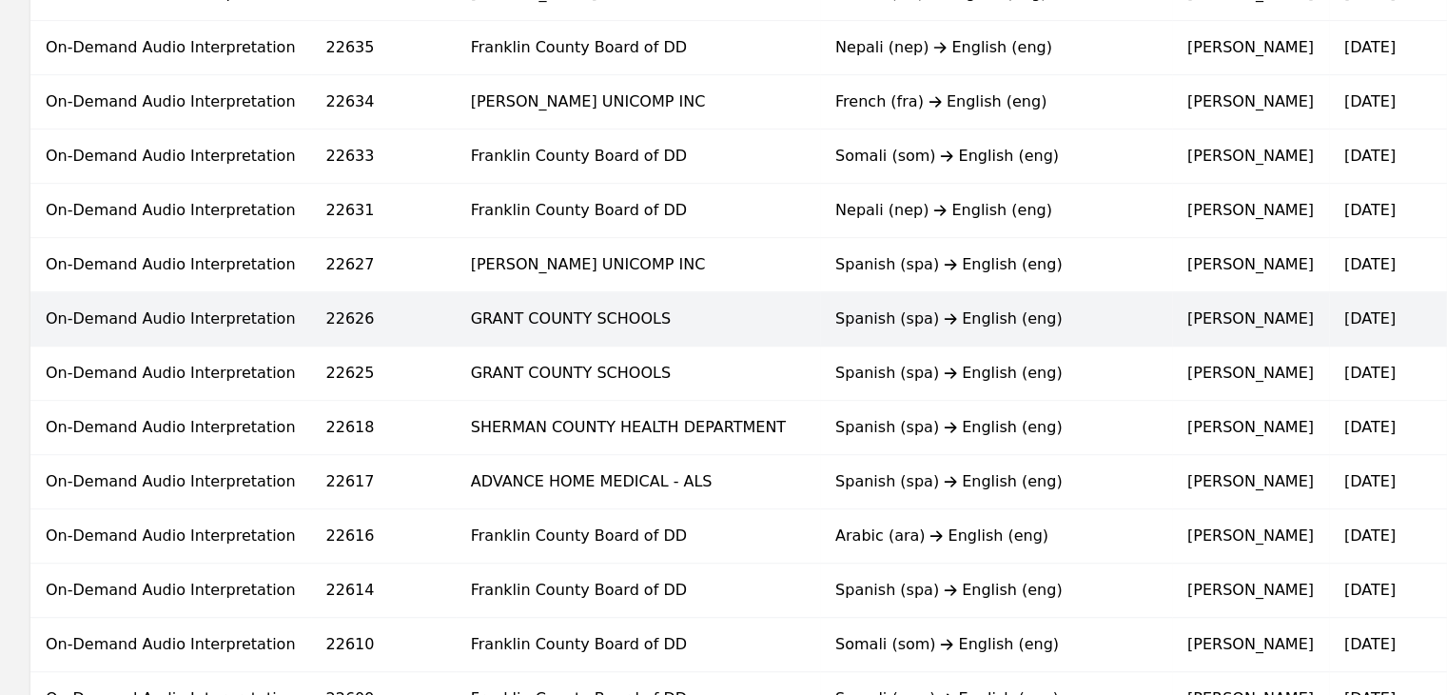
scroll to position [476, 0]
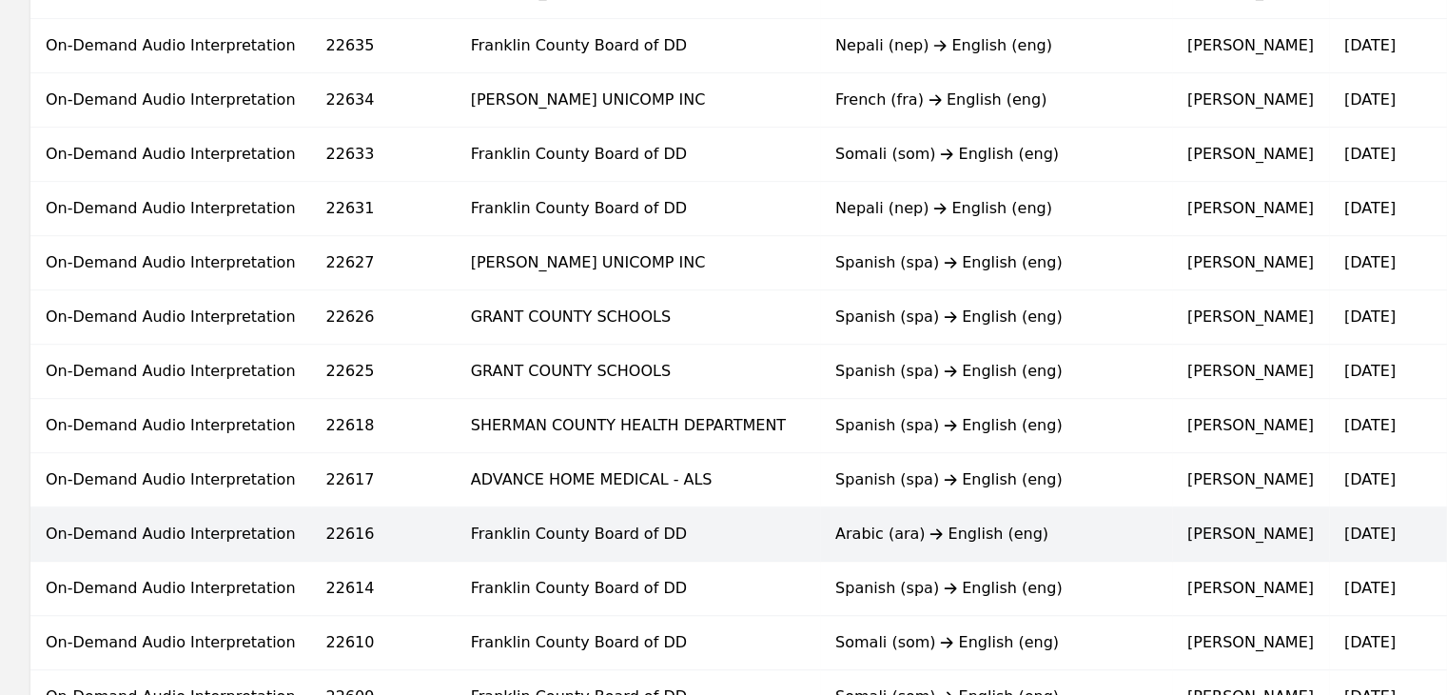
click at [632, 519] on td "Franklin County Board of DD" at bounding box center [638, 534] width 364 height 54
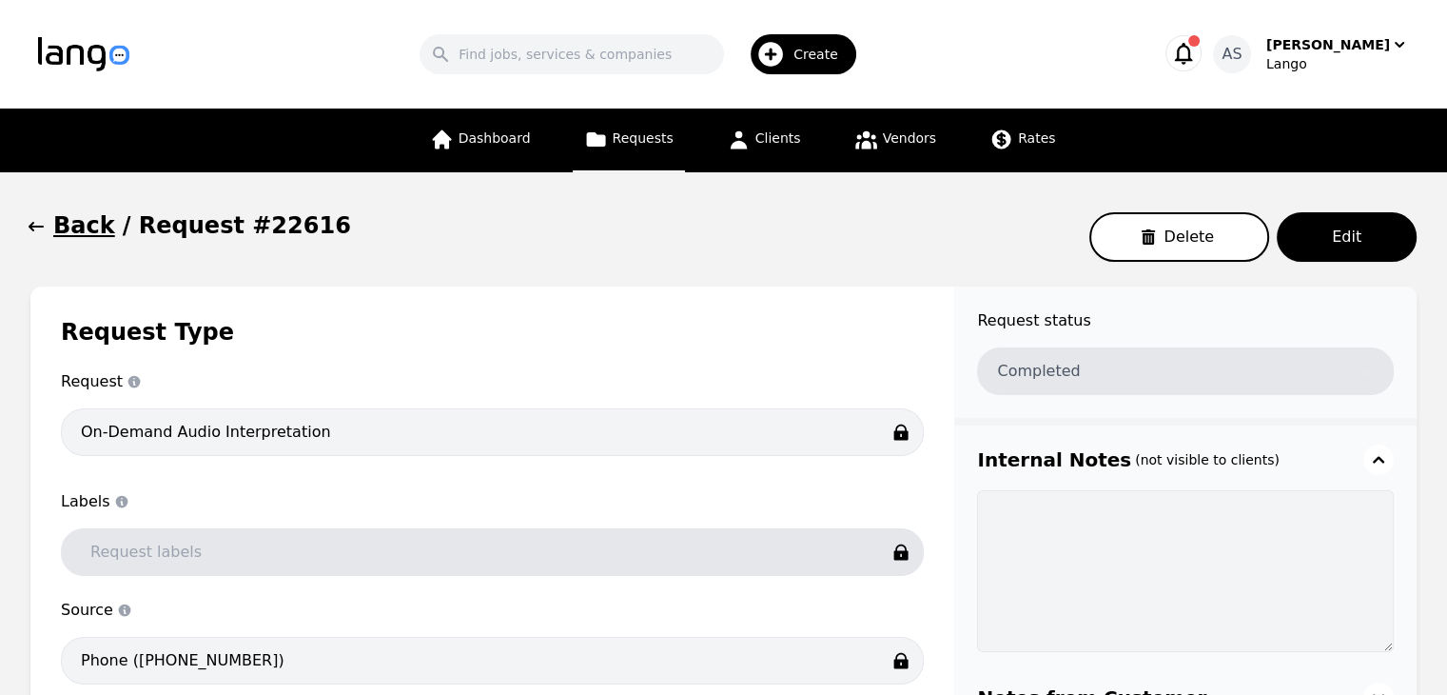
click at [30, 231] on icon "button" at bounding box center [36, 226] width 19 height 19
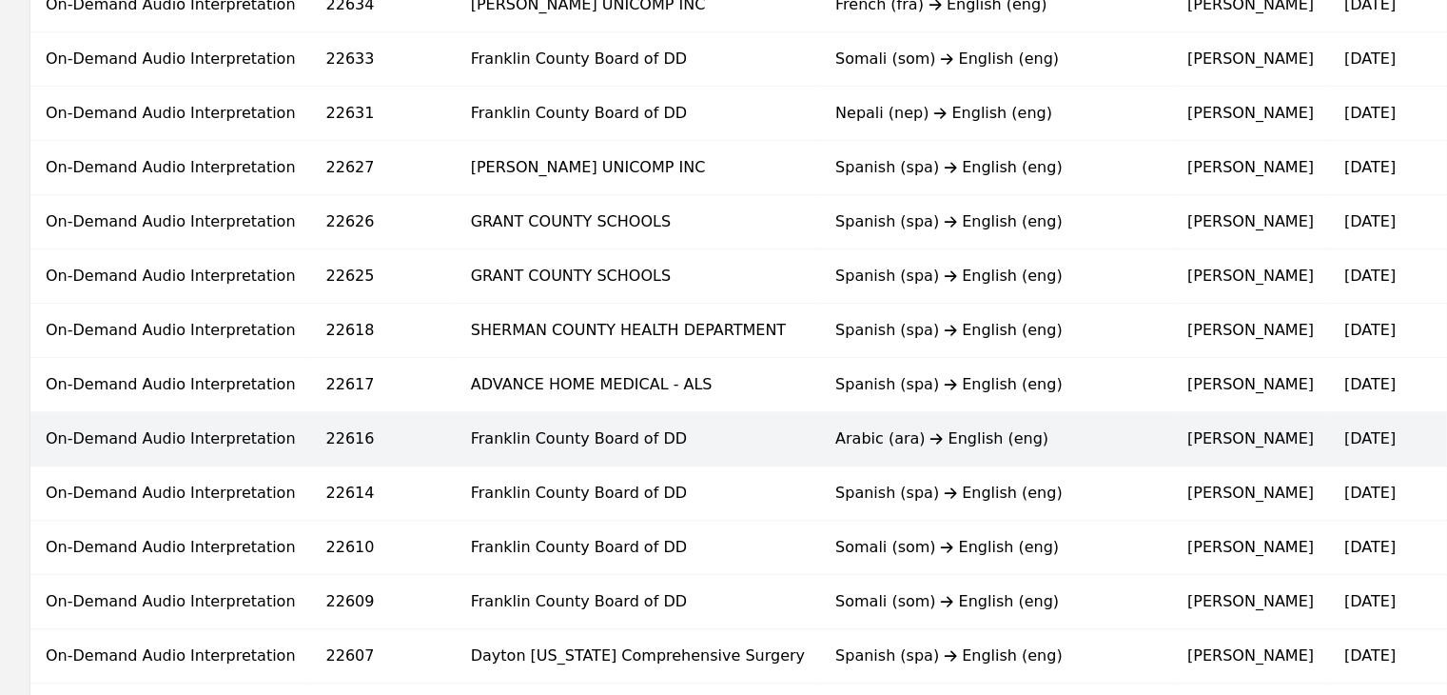
scroll to position [666, 0]
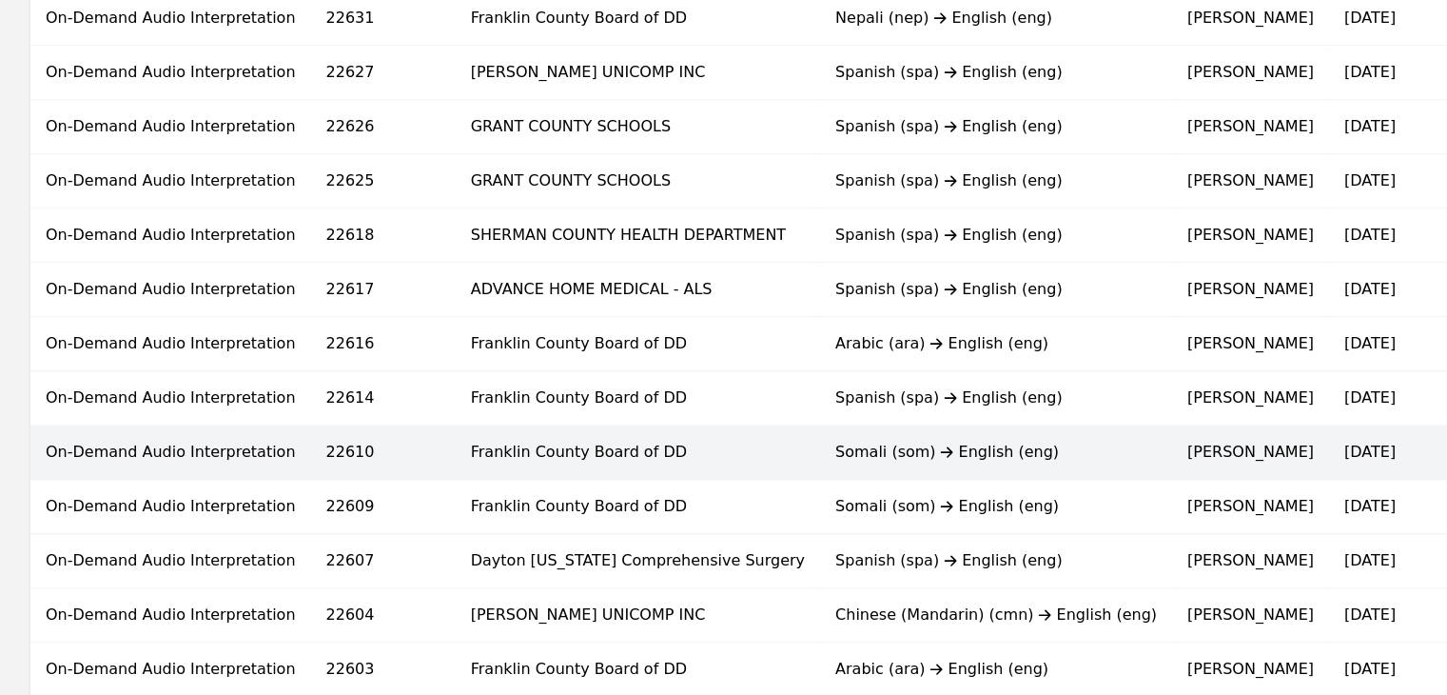
click at [835, 449] on div "Somali (som) English (eng)" at bounding box center [996, 452] width 322 height 23
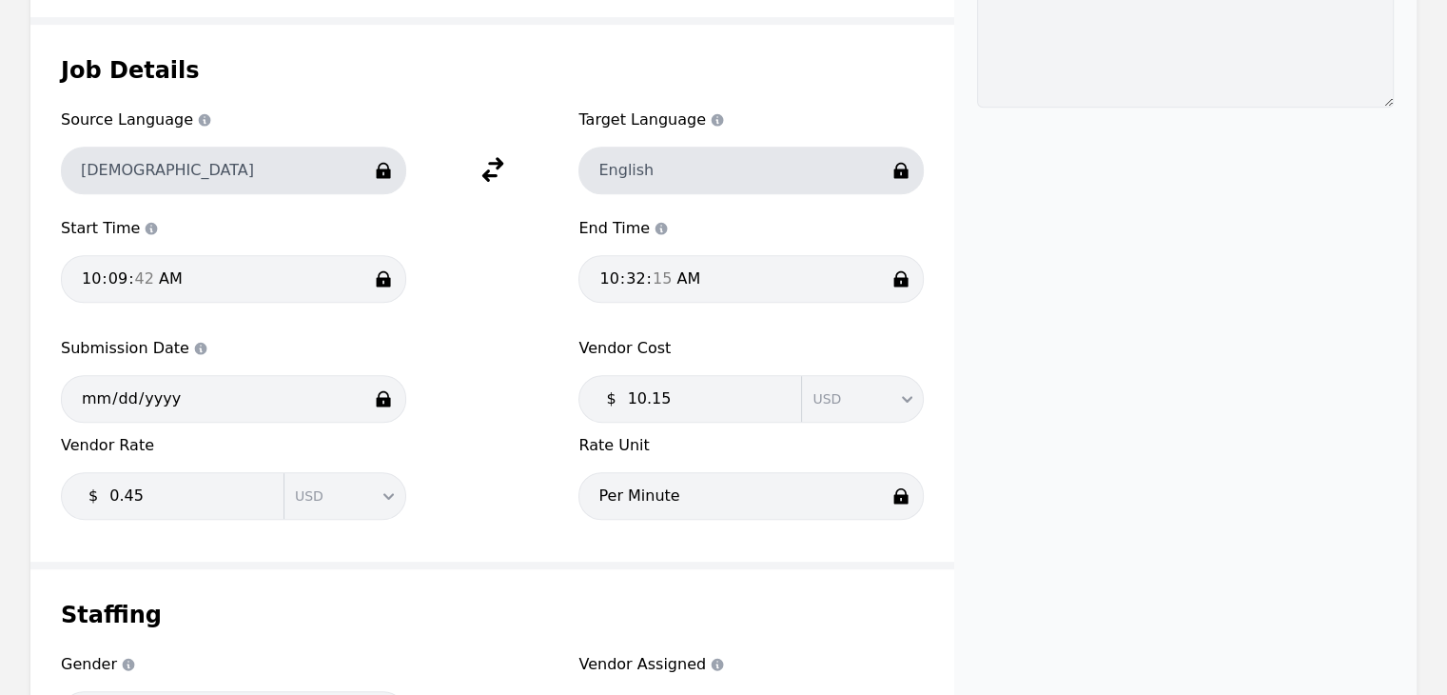
scroll to position [1332, 0]
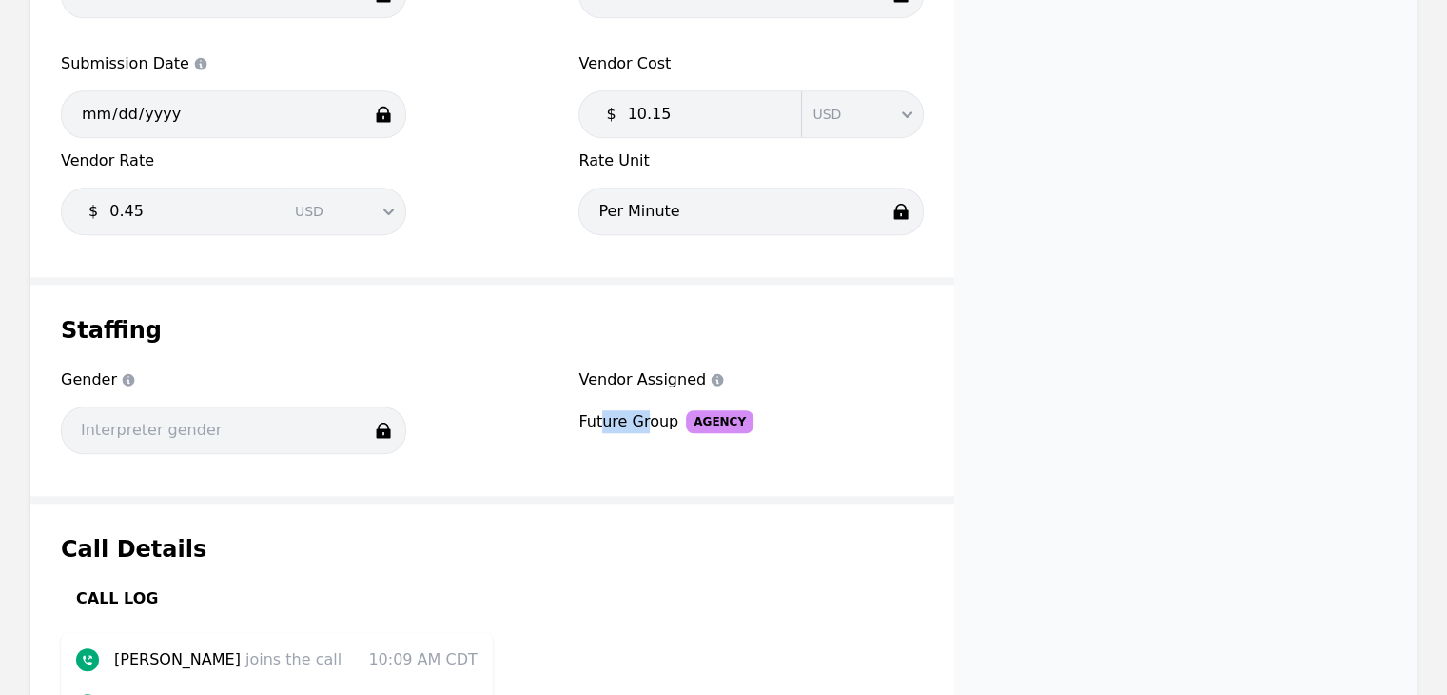
drag, startPoint x: 644, startPoint y: 419, endPoint x: 602, endPoint y: 417, distance: 41.9
click at [602, 417] on div "Future Group" at bounding box center [628, 421] width 100 height 23
drag, startPoint x: 580, startPoint y: 414, endPoint x: 772, endPoint y: 421, distance: 191.4
click at [772, 421] on div "Future Group Agency" at bounding box center [750, 421] width 345 height 23
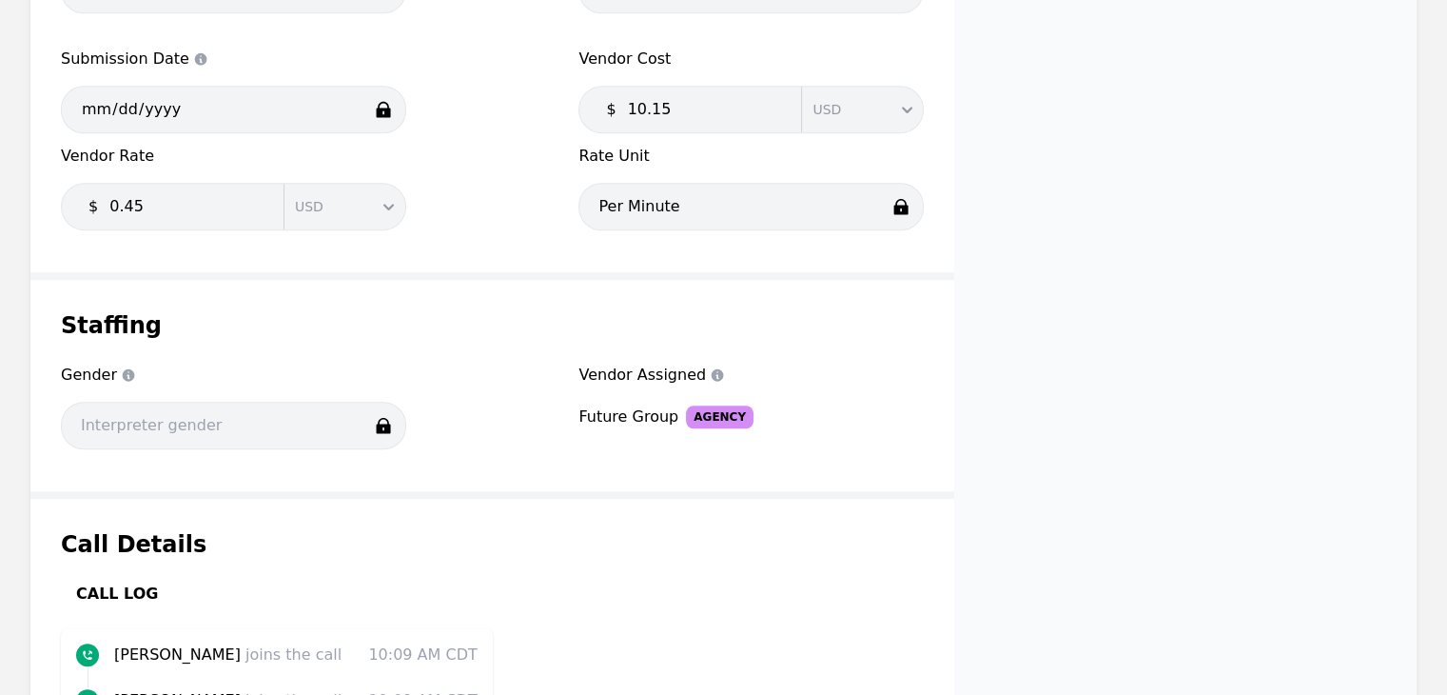
scroll to position [1614, 0]
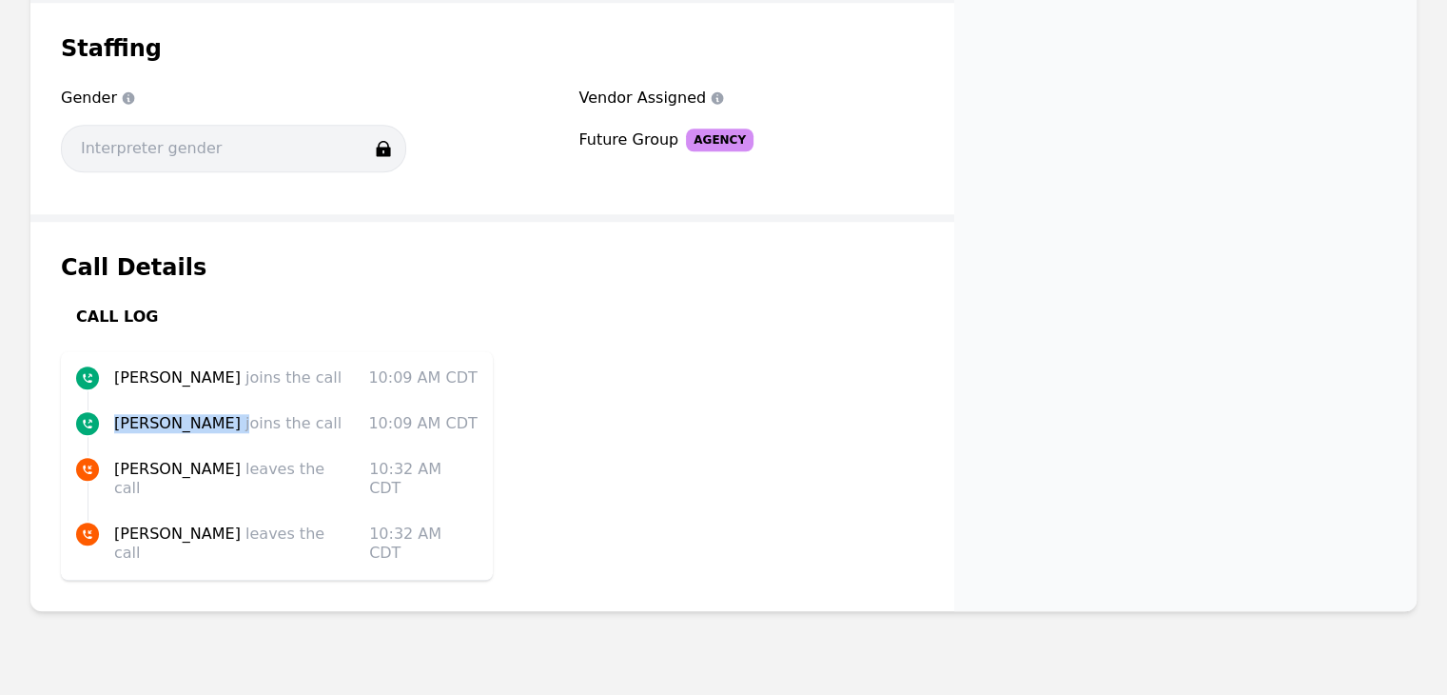
drag, startPoint x: 114, startPoint y: 424, endPoint x: 209, endPoint y: 426, distance: 95.2
click at [209, 426] on p "[PERSON_NAME] joins the call" at bounding box center [233, 423] width 239 height 23
click at [492, 382] on div "Call Details Call Log [PERSON_NAME] joins the call 10:09 AM CDT [PERSON_NAME] j…" at bounding box center [492, 416] width 924 height 389
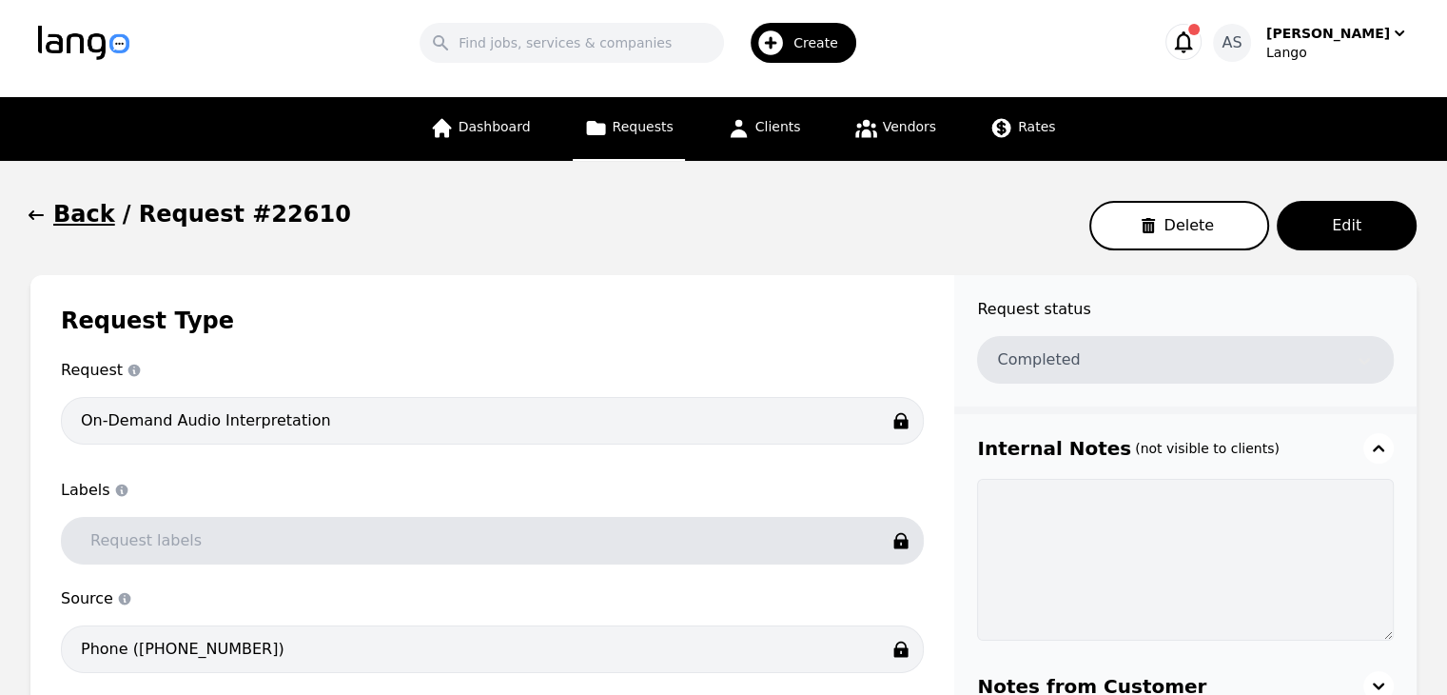
scroll to position [0, 0]
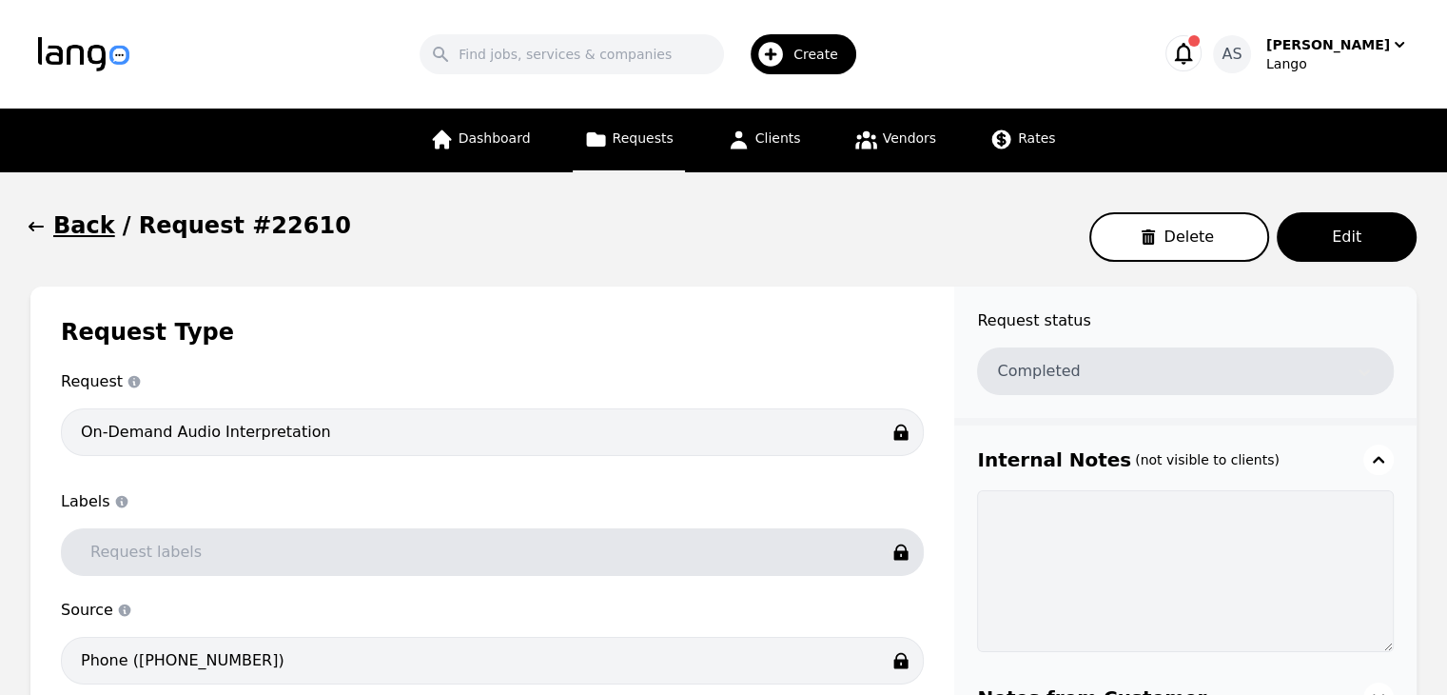
click at [29, 238] on span "button" at bounding box center [36, 225] width 19 height 30
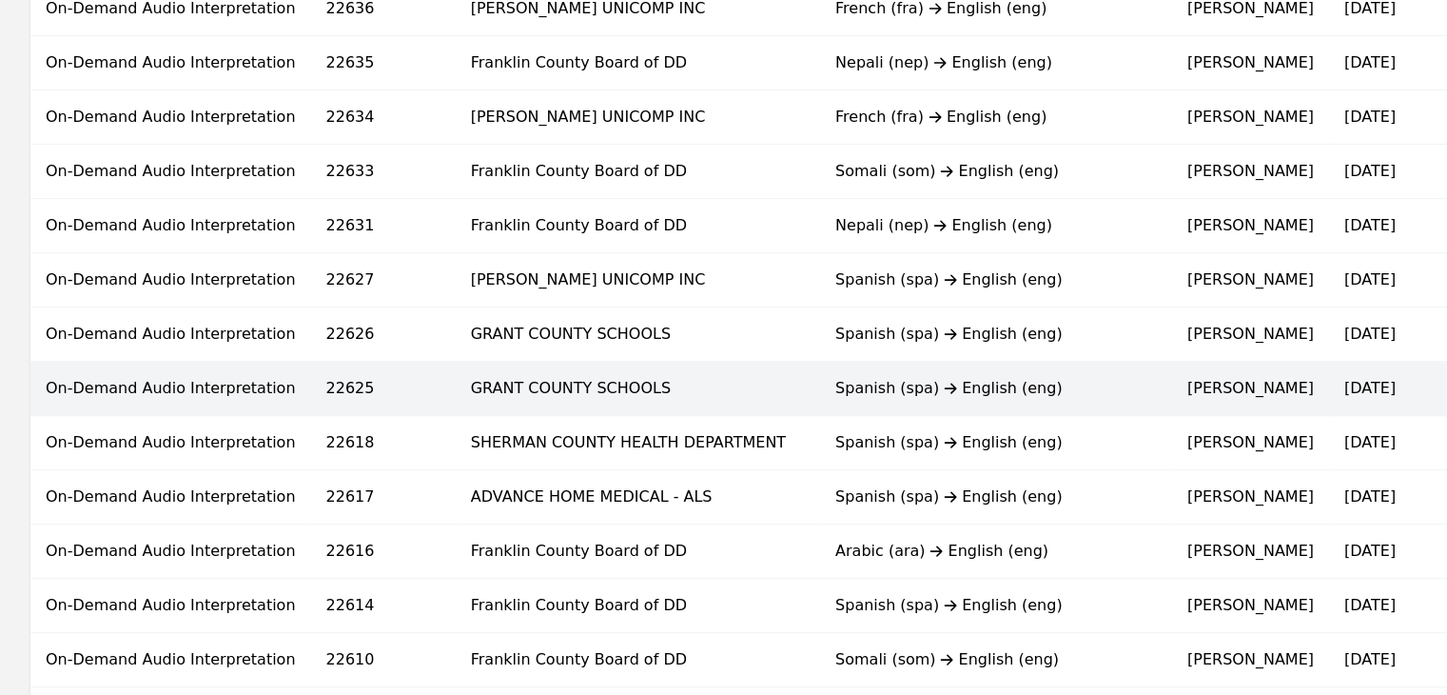
scroll to position [666, 0]
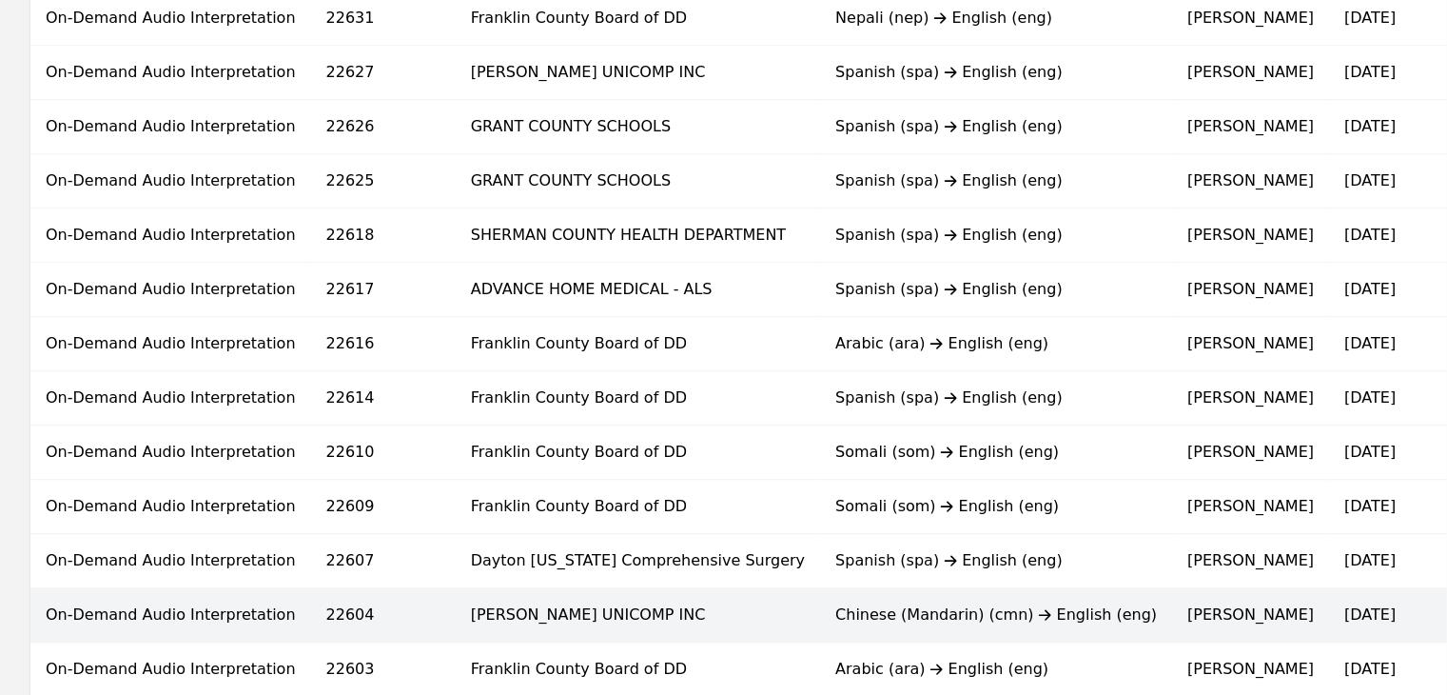
click at [894, 610] on div "Chinese (Mandarin) (cmn) English (eng)" at bounding box center [996, 614] width 322 height 23
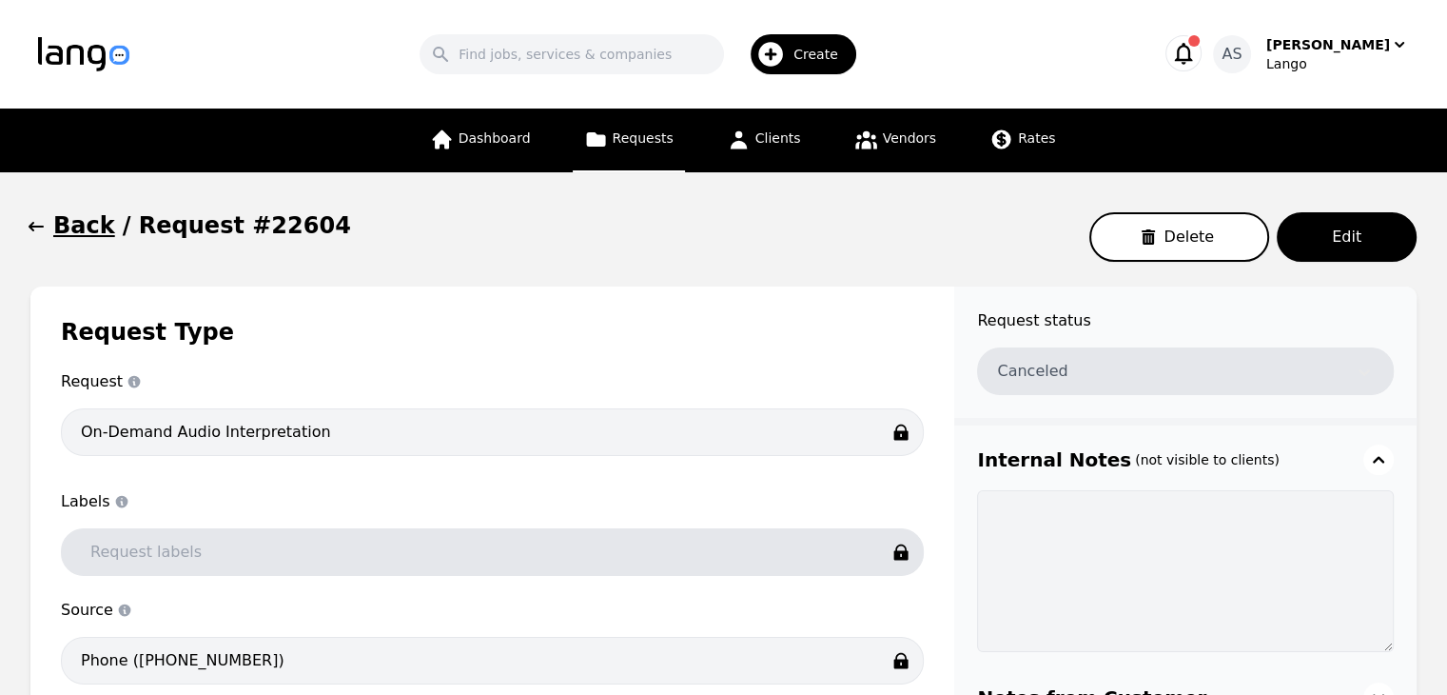
click at [46, 225] on button "Back" at bounding box center [72, 225] width 85 height 30
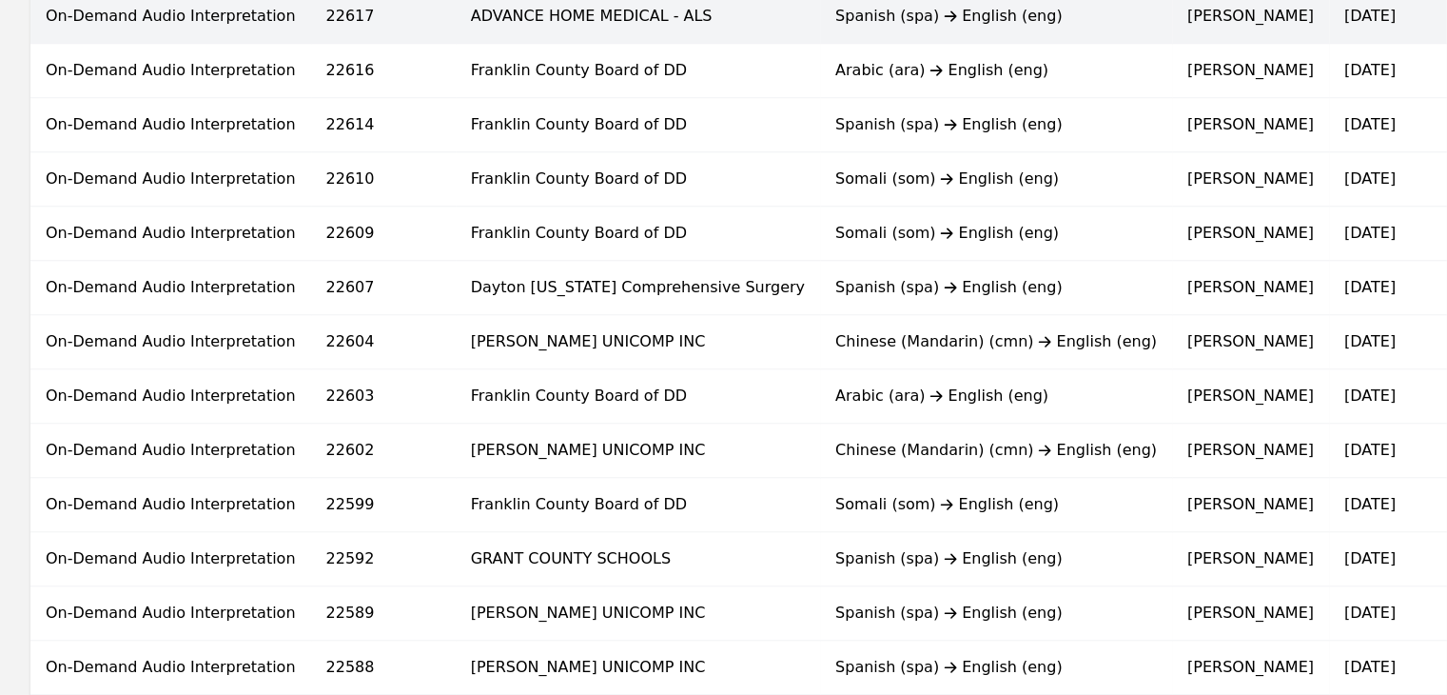
scroll to position [951, 0]
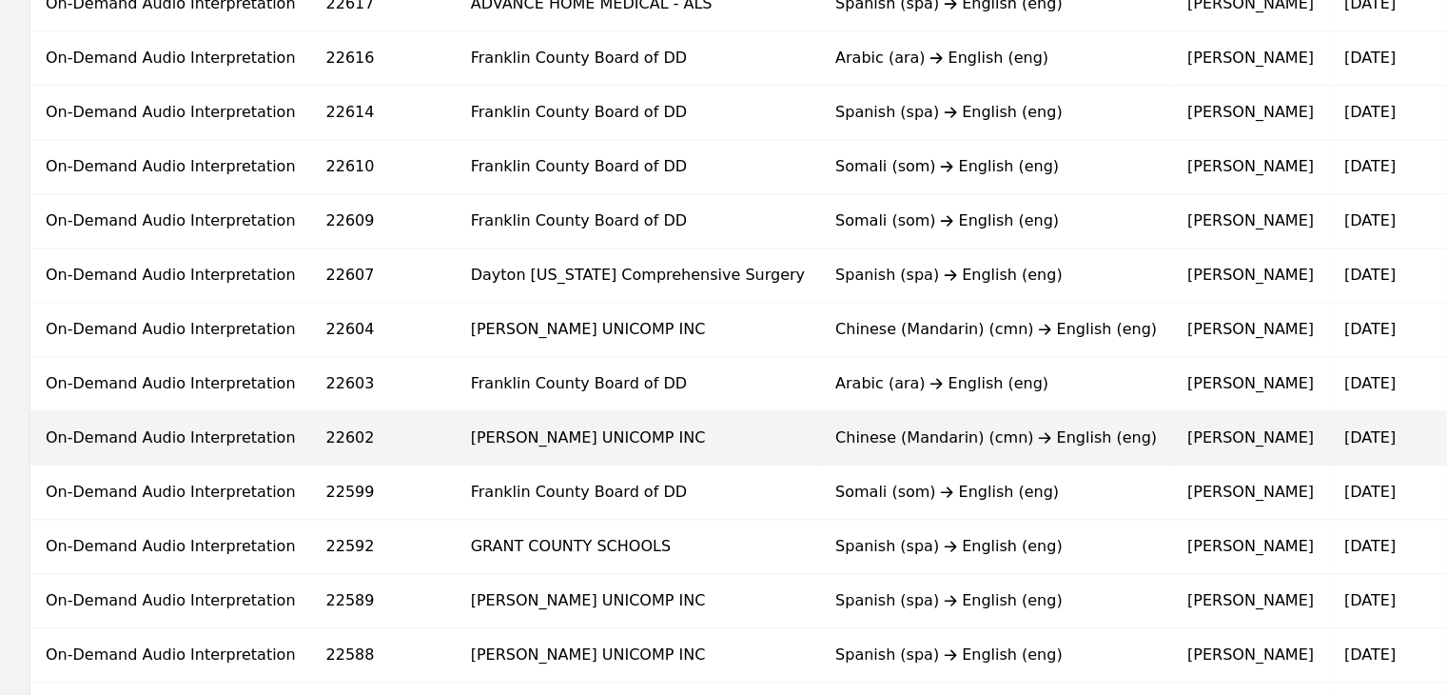
click at [820, 444] on td "Chinese (Mandarin) (cmn) English (eng)" at bounding box center [996, 438] width 352 height 54
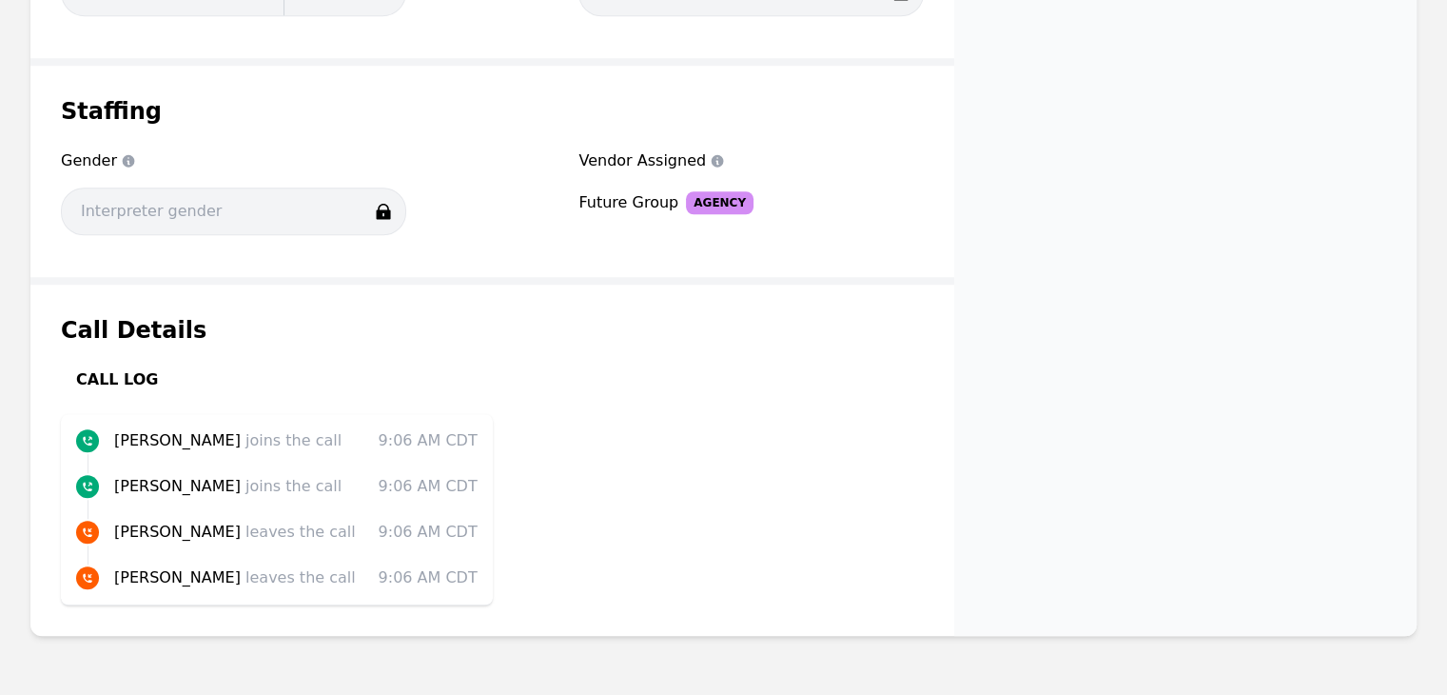
scroll to position [1519, 0]
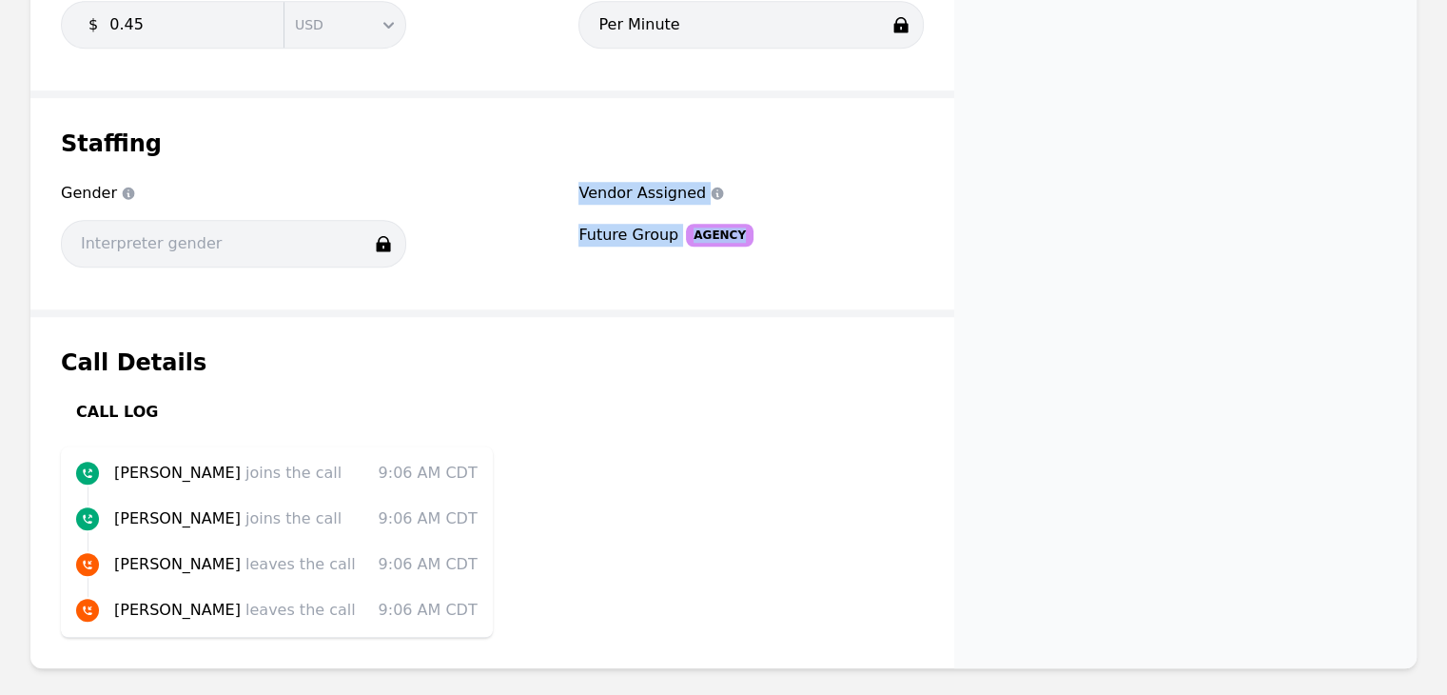
drag, startPoint x: 570, startPoint y: 235, endPoint x: 731, endPoint y: 240, distance: 160.9
click at [731, 240] on div "Gender Gender Vendor Assigned Vendor Assigned Future Group Agency" at bounding box center [492, 230] width 863 height 97
click at [765, 244] on div "Vendor Assigned Vendor Assigned Future Group Agency" at bounding box center [750, 230] width 345 height 97
drag, startPoint x: 578, startPoint y: 233, endPoint x: 714, endPoint y: 237, distance: 136.1
click at [714, 237] on div "Gender Gender Vendor Assigned Vendor Assigned Future Group Agency" at bounding box center [492, 230] width 863 height 97
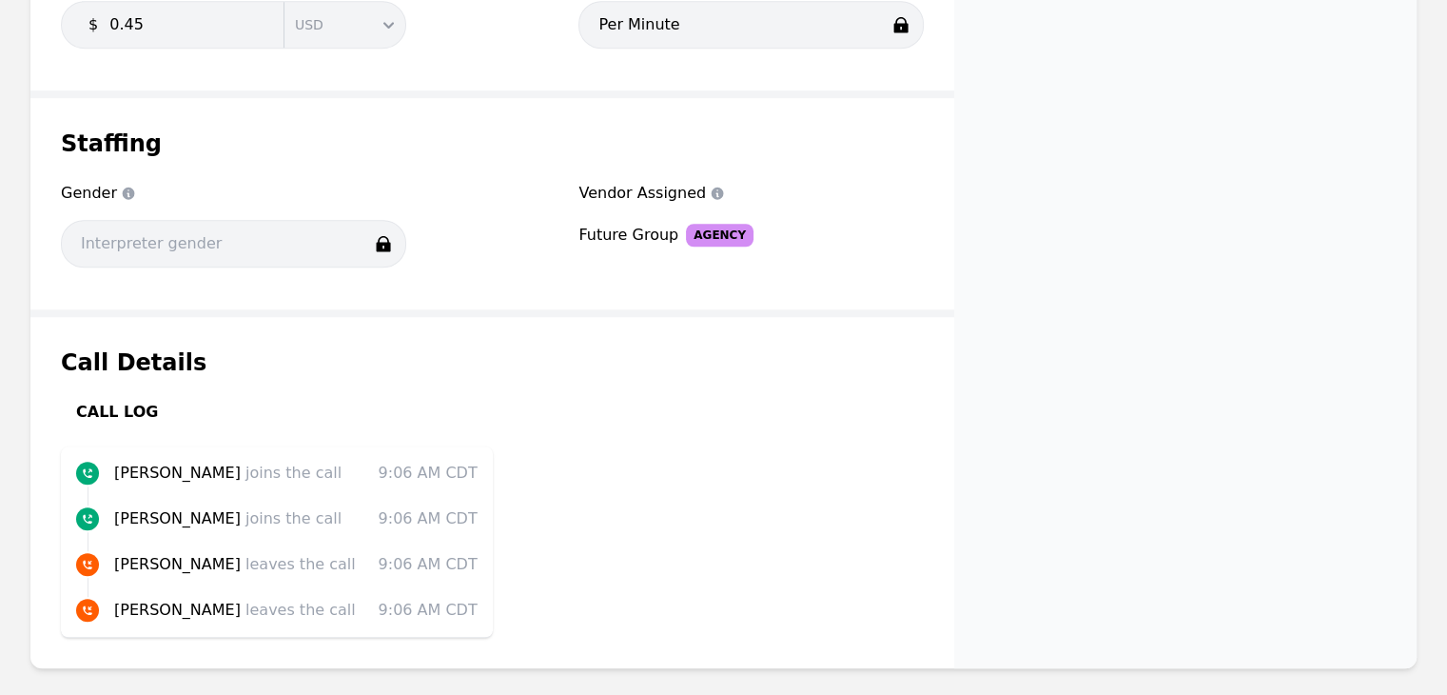
click at [761, 245] on div "Vendor Assigned Vendor Assigned Future Group Agency" at bounding box center [750, 230] width 345 height 97
drag, startPoint x: 575, startPoint y: 225, endPoint x: 701, endPoint y: 251, distance: 129.1
click at [701, 251] on div "Gender Gender Vendor Assigned Vendor Assigned Future Group Agency" at bounding box center [492, 230] width 863 height 97
click at [738, 266] on div "Vendor Assigned Vendor Assigned Future Group Agency" at bounding box center [750, 230] width 345 height 97
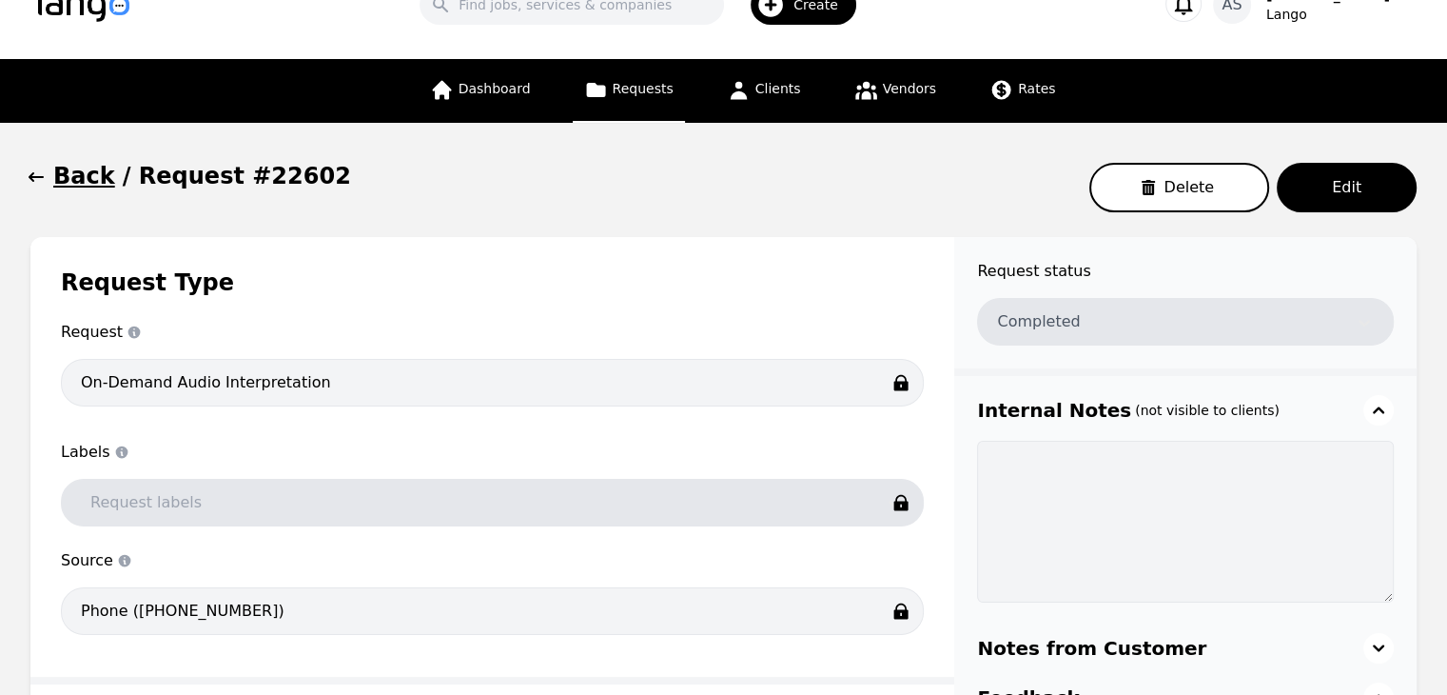
scroll to position [0, 0]
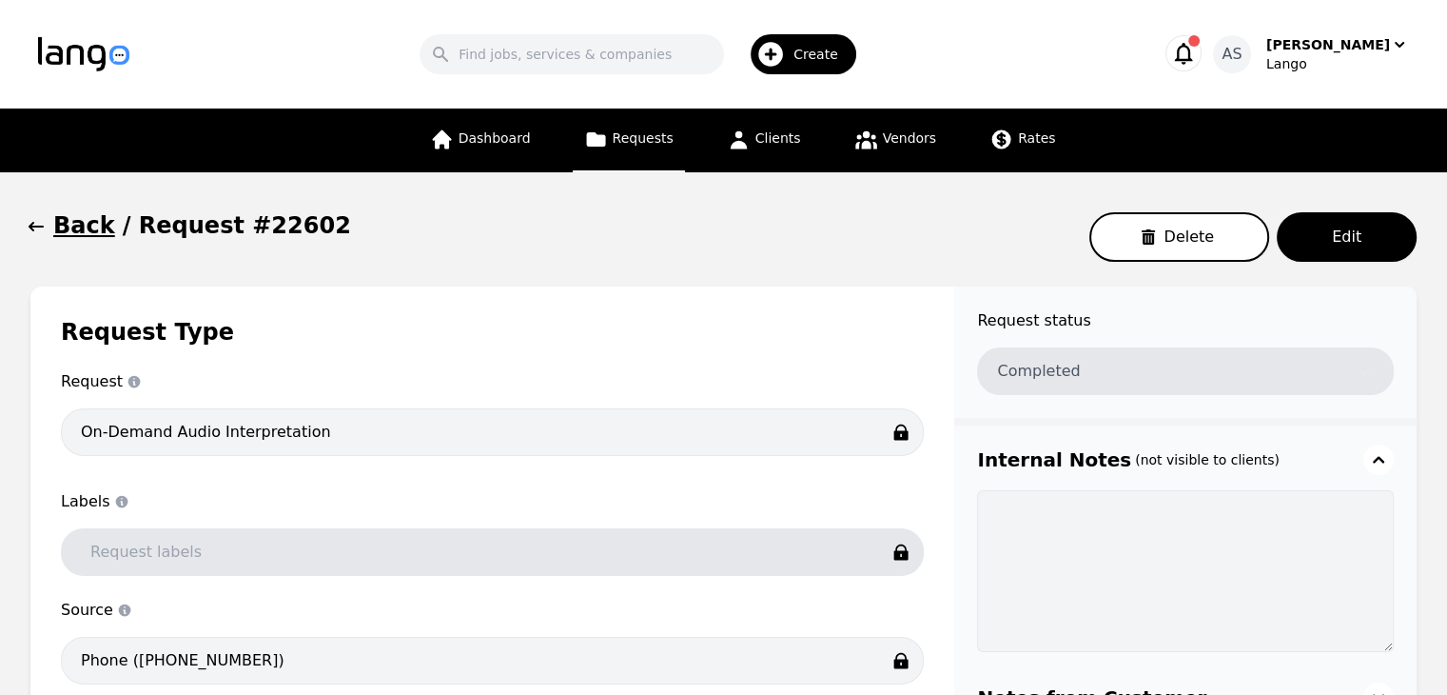
click at [45, 225] on icon "button" at bounding box center [36, 226] width 19 height 19
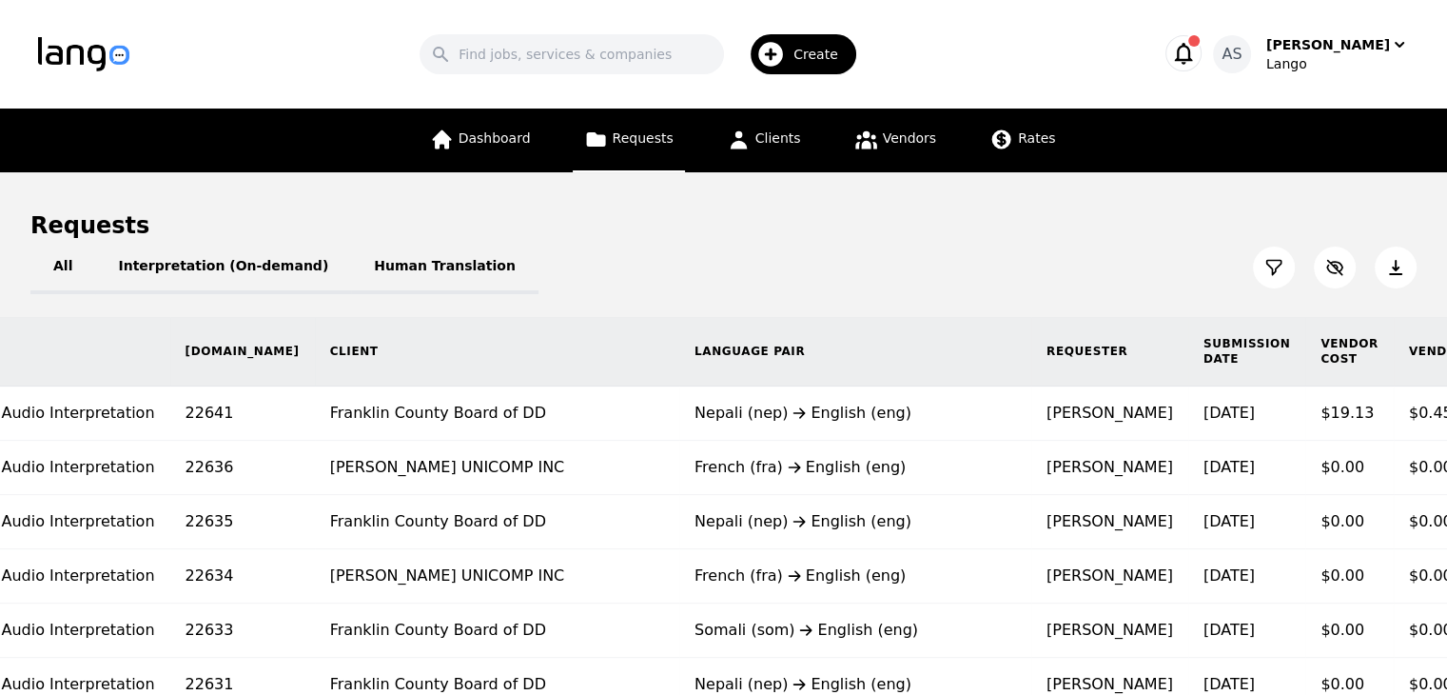
click at [1401, 270] on icon at bounding box center [1395, 267] width 19 height 19
click at [1275, 282] on button at bounding box center [1274, 267] width 42 height 42
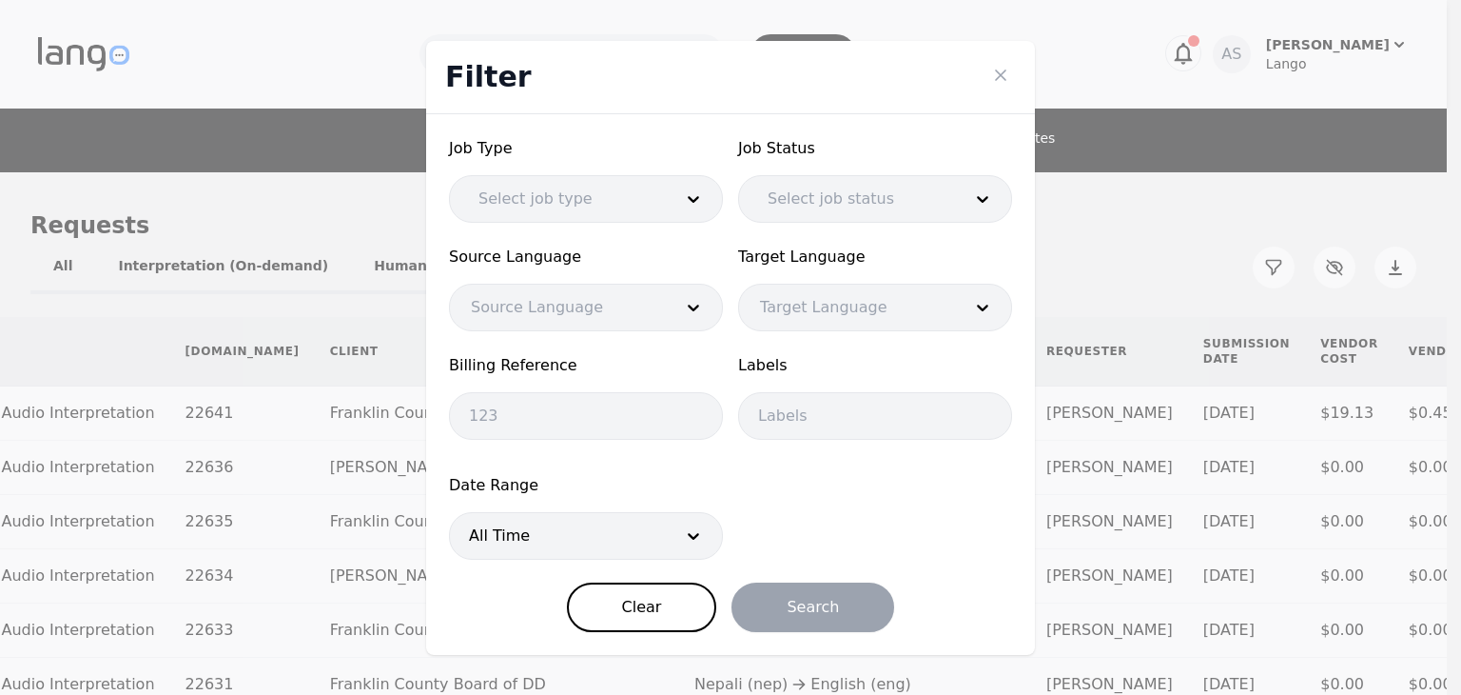
click at [656, 549] on div at bounding box center [557, 536] width 215 height 46
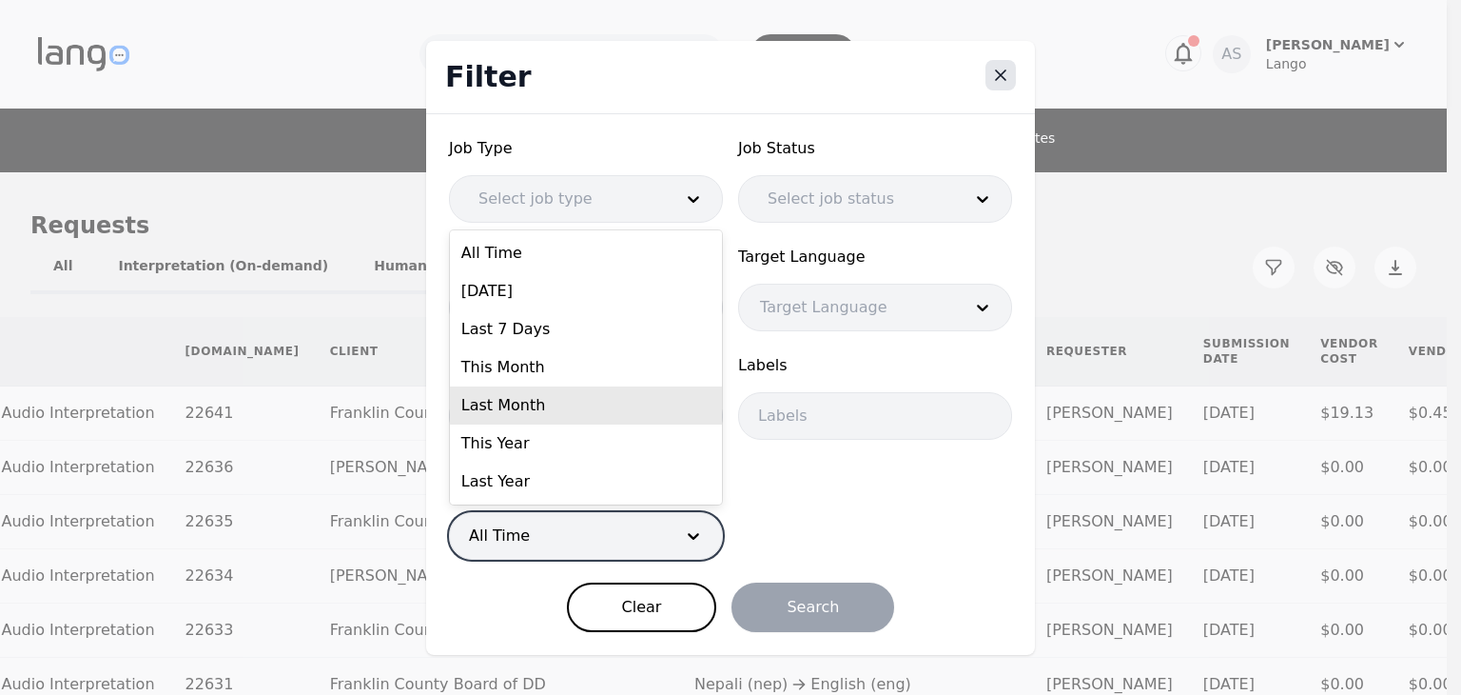
click at [1001, 78] on icon "Close" at bounding box center [1000, 75] width 19 height 19
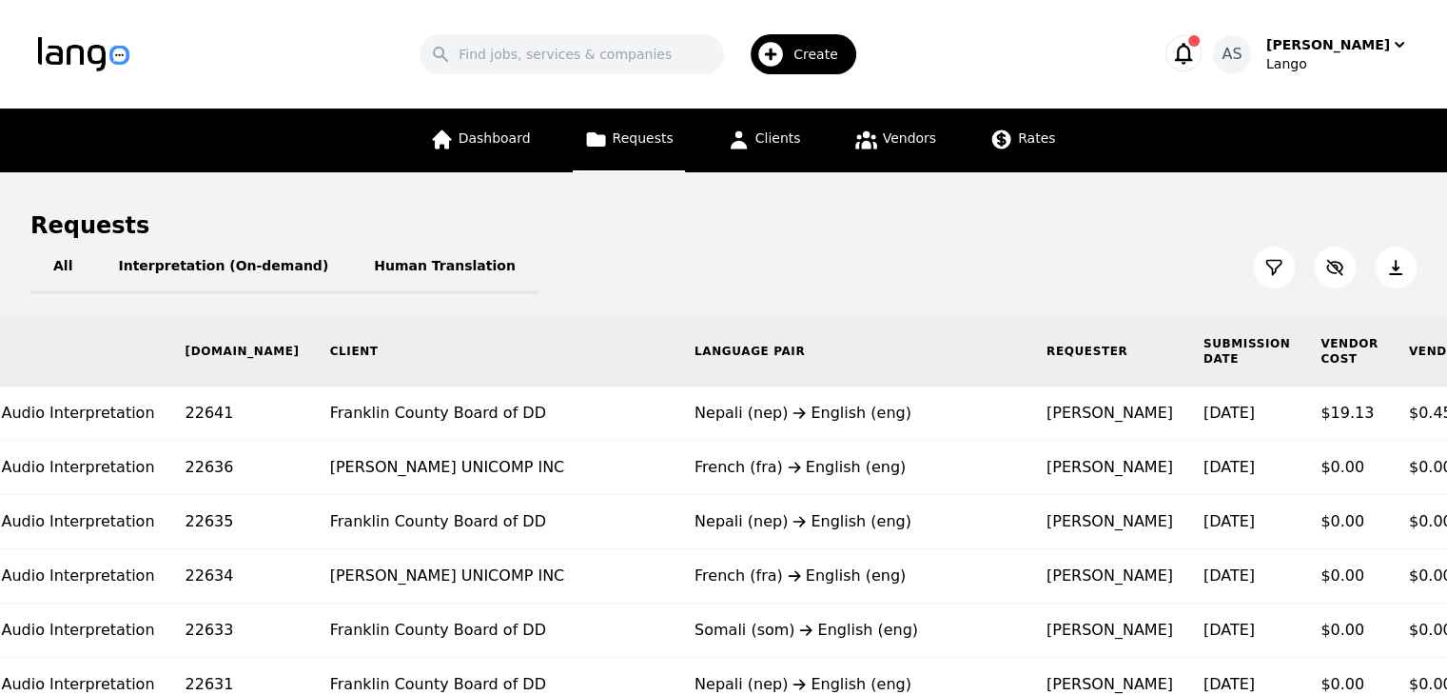
scroll to position [0, 127]
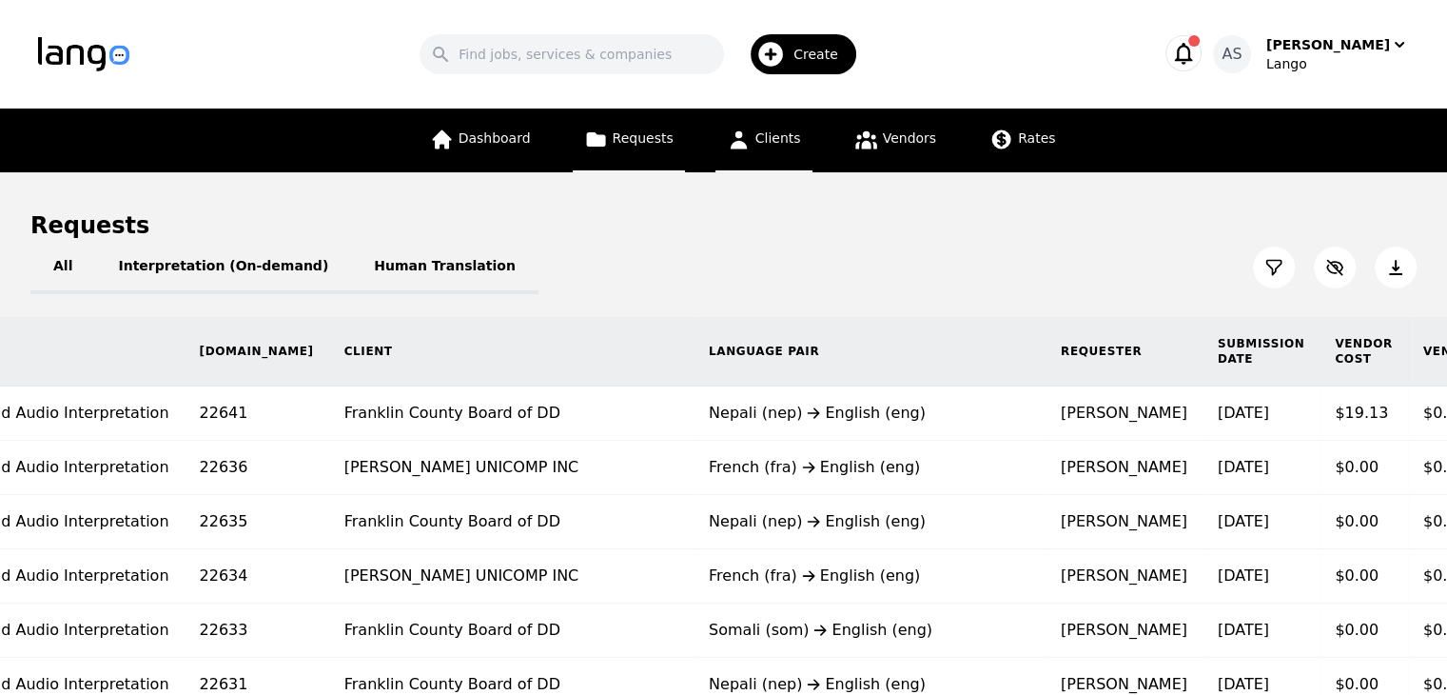
click at [767, 146] on span "Clients" at bounding box center [778, 137] width 46 height 15
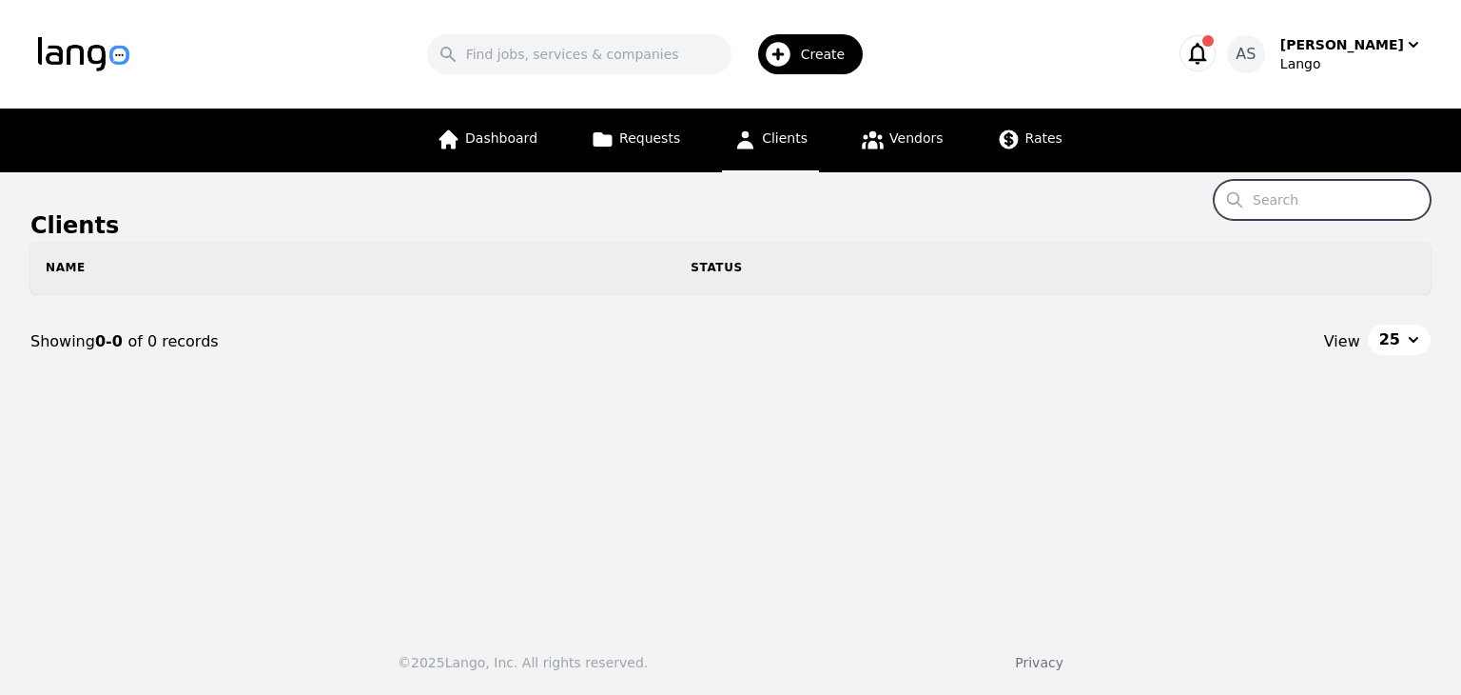
click at [1305, 203] on input "Search" at bounding box center [1322, 200] width 217 height 40
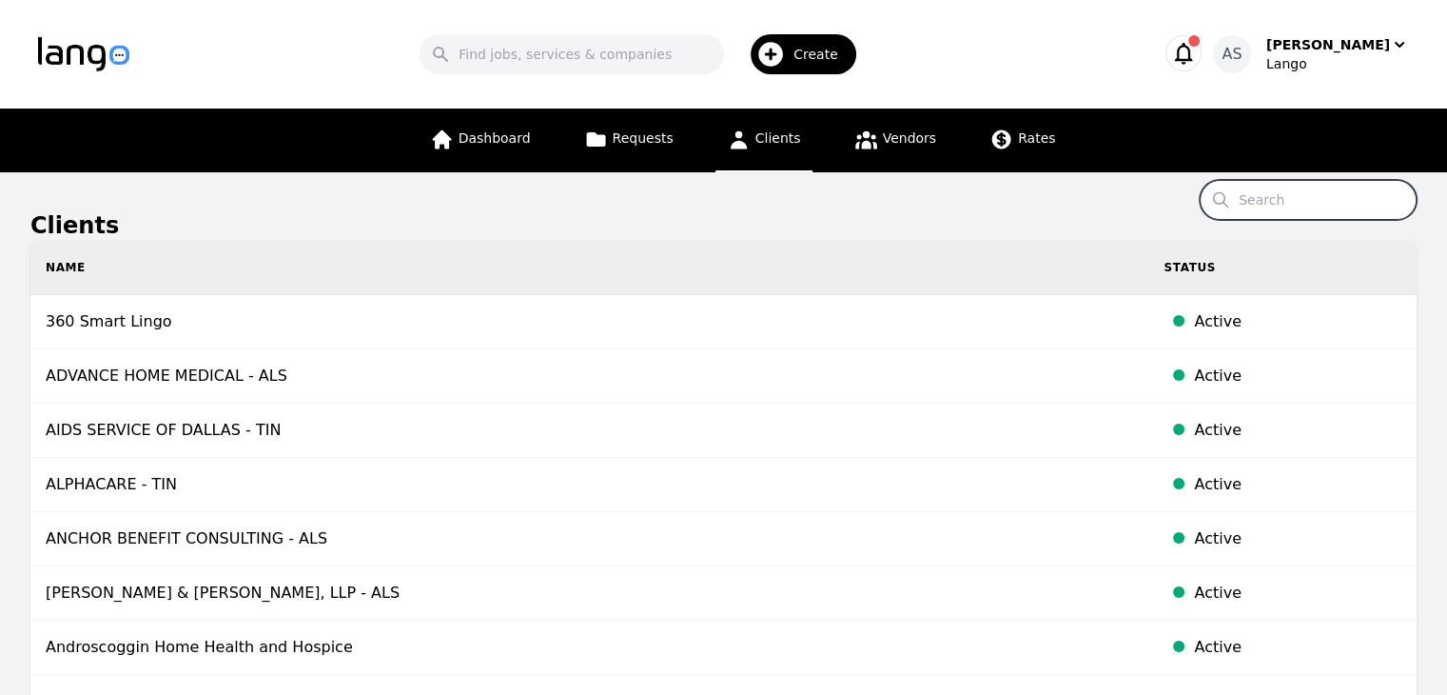
paste input "Dayton [US_STATE] Comprehensive Surgery"
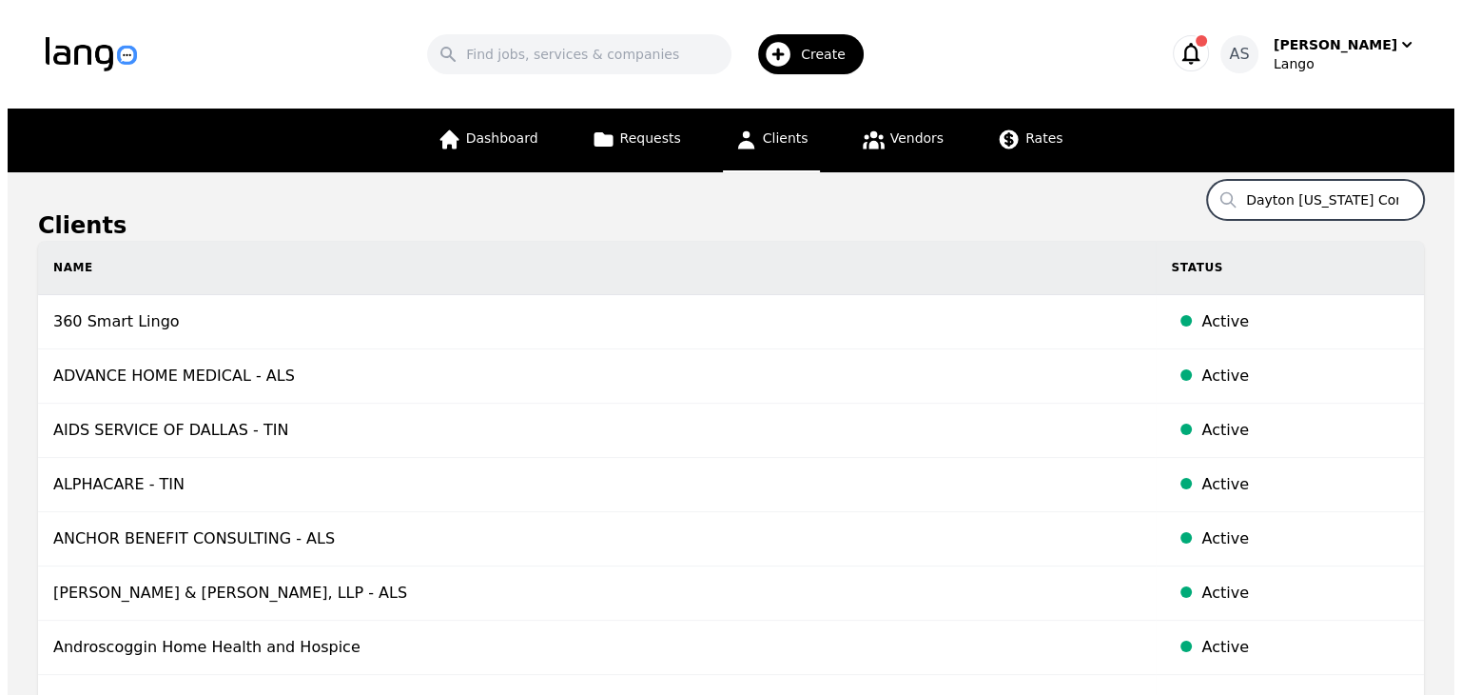
scroll to position [0, 80]
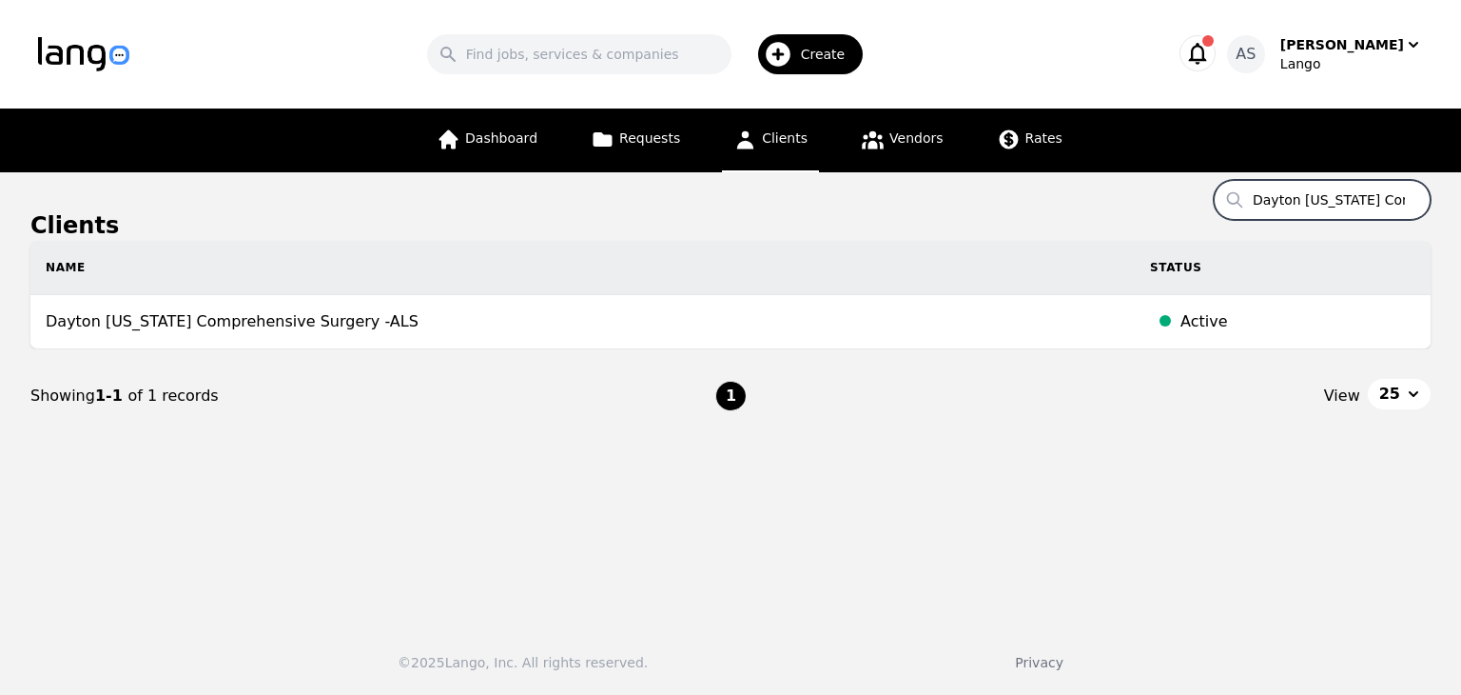
drag, startPoint x: 1401, startPoint y: 200, endPoint x: 1199, endPoint y: 187, distance: 203.0
click at [1199, 187] on main "Clients Search [GEOGRAPHIC_DATA] [US_STATE] Comprehensive Surgery Name Status […" at bounding box center [730, 389] width 1461 height 435
type input "y"
click at [1350, 217] on input "y" at bounding box center [1322, 200] width 217 height 40
